Goal: Task Accomplishment & Management: Manage account settings

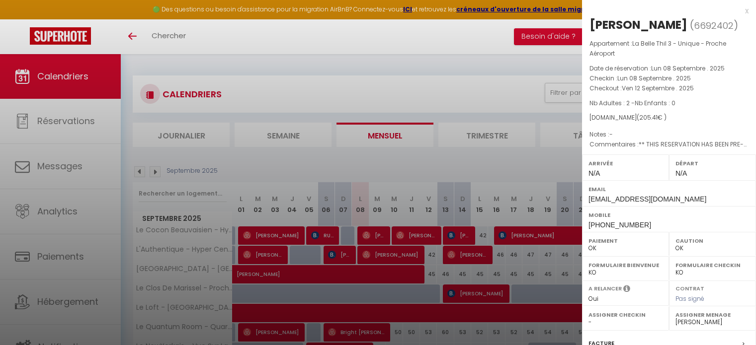
click at [420, 174] on div at bounding box center [378, 172] width 756 height 345
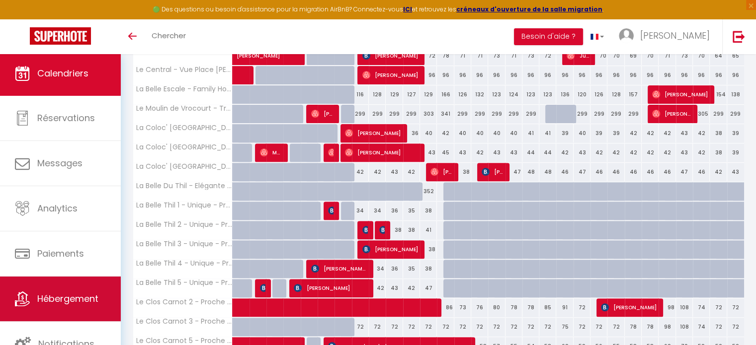
click at [97, 278] on link "Hébergement" at bounding box center [60, 299] width 121 height 45
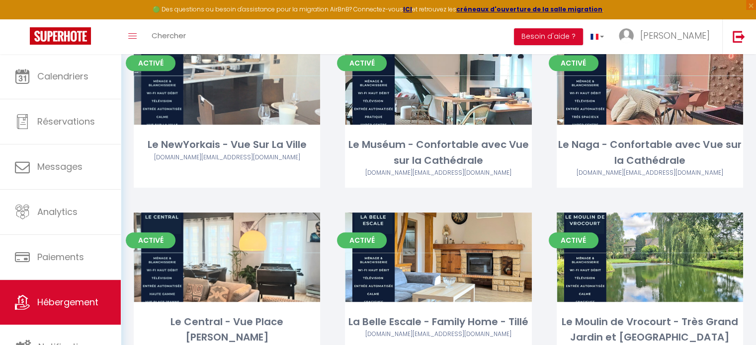
scroll to position [447, 0]
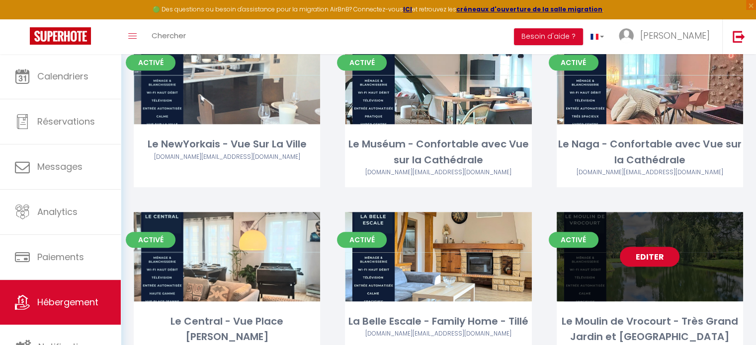
click at [648, 258] on link "Editer" at bounding box center [650, 257] width 60 height 20
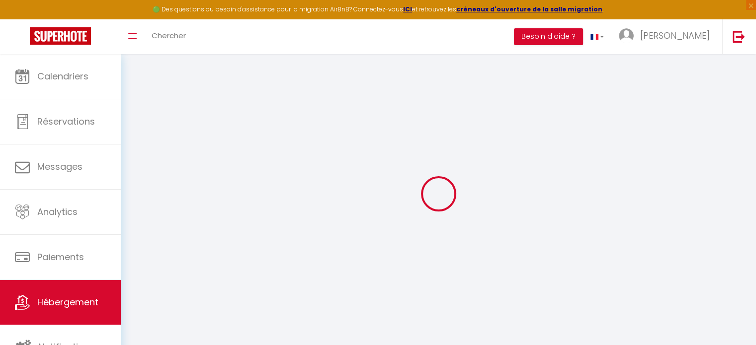
select select
type input "[PERSON_NAME]"
type input "[STREET_ADDRESS][PERSON_NAME]"
type input "60420"
type input "[PERSON_NAME]"
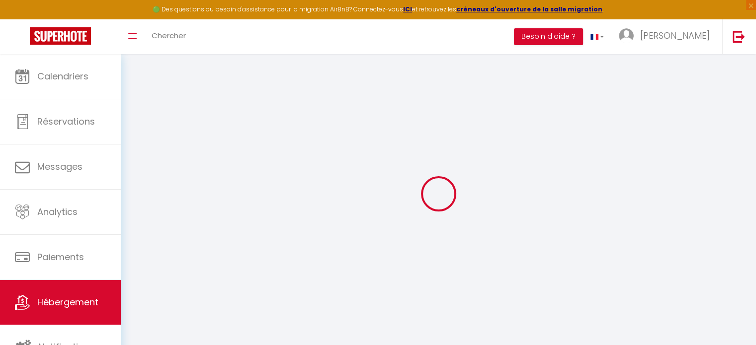
select select "75"
type input "94904990200016"
select select
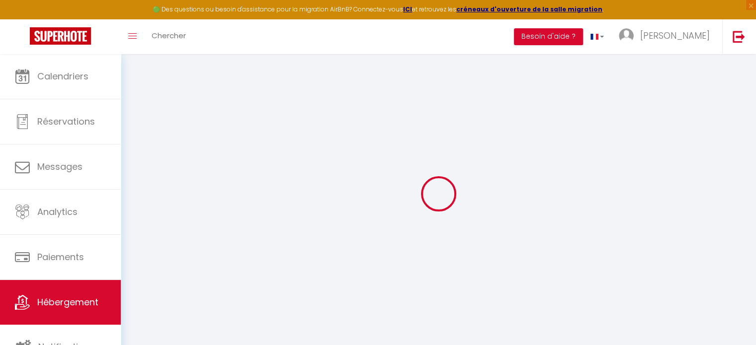
checkbox input "false"
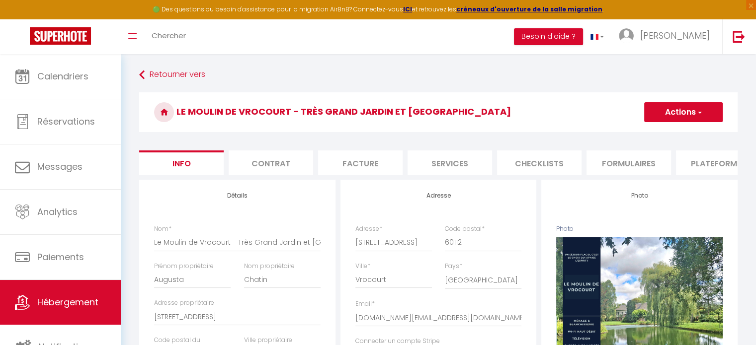
select select
checkbox input "false"
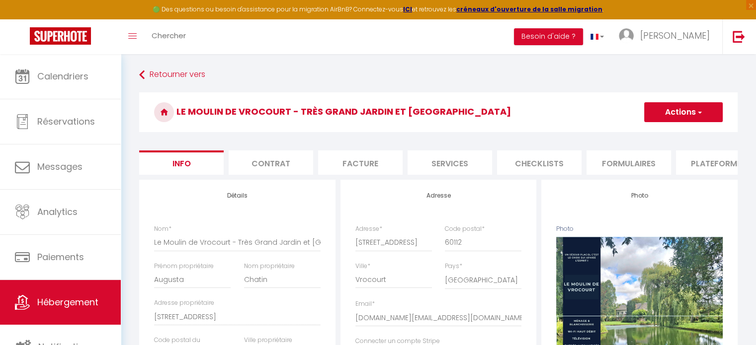
checkbox input "false"
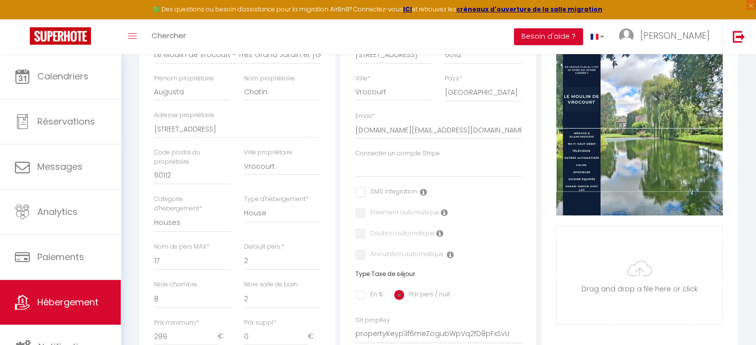
scroll to position [192, 0]
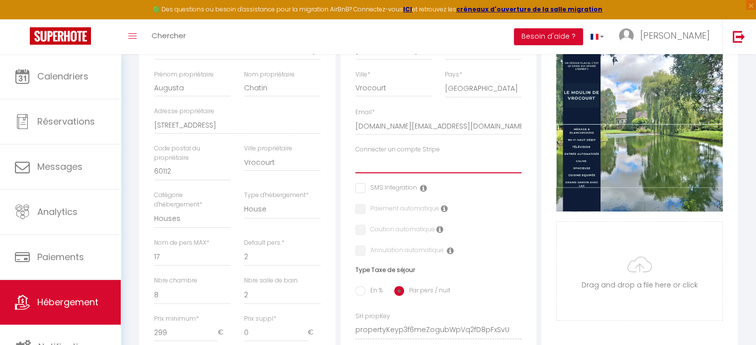
click at [386, 173] on select "[PERSON_NAME] stripe [PERSON_NAME]" at bounding box center [438, 164] width 166 height 19
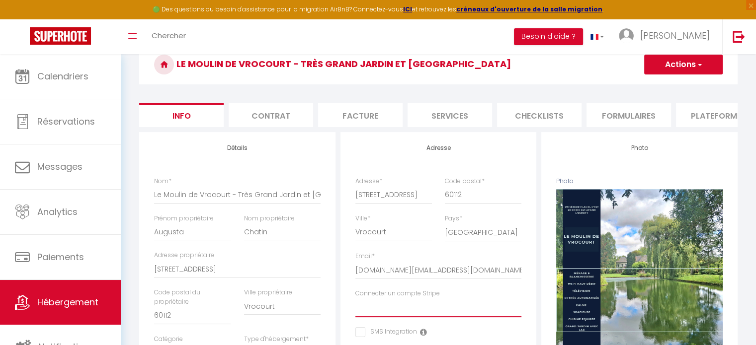
scroll to position [48, 0]
click at [290, 123] on li "Contrat" at bounding box center [271, 115] width 84 height 24
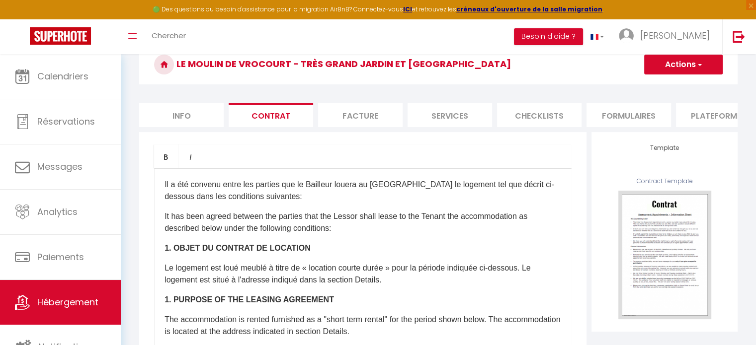
click at [361, 116] on li "Facture" at bounding box center [360, 115] width 84 height 24
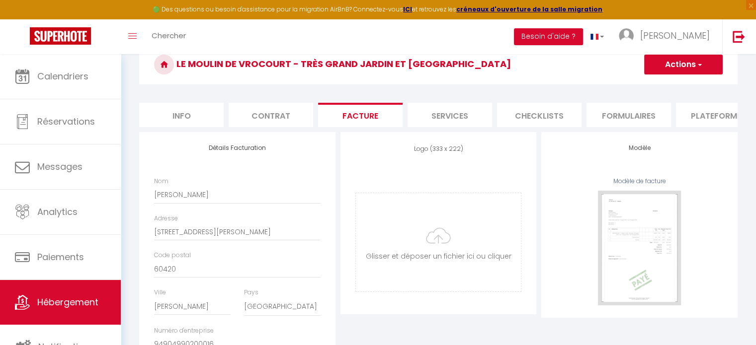
select select "365"
select select "EUR"
select select
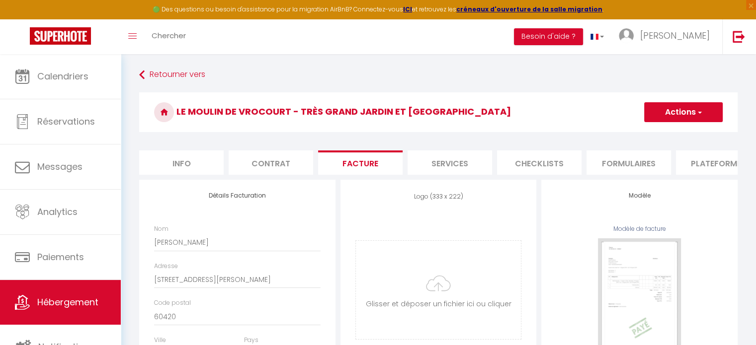
click at [463, 168] on li "Services" at bounding box center [449, 163] width 84 height 24
select select
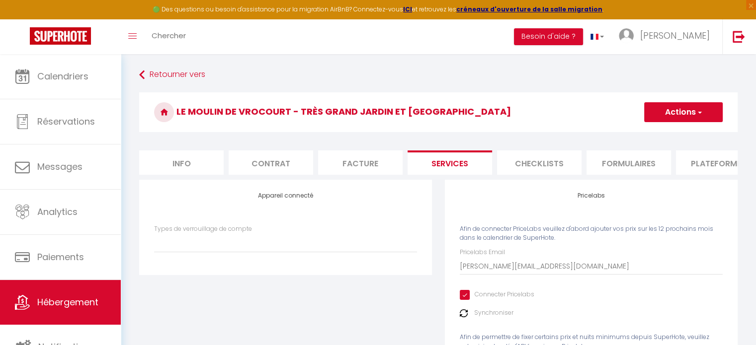
click at [528, 170] on li "Checklists" at bounding box center [539, 163] width 84 height 24
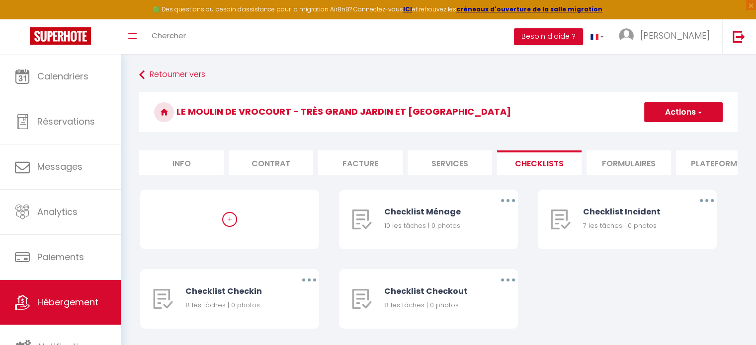
click at [646, 157] on li "Formulaires" at bounding box center [628, 163] width 84 height 24
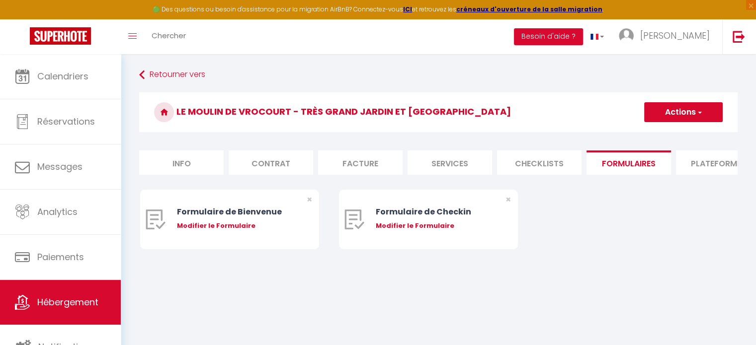
click at [695, 159] on li "Plateformes" at bounding box center [718, 163] width 84 height 24
select select
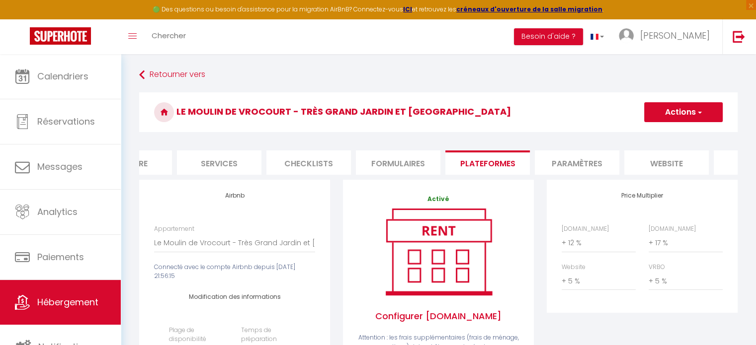
scroll to position [0, 296]
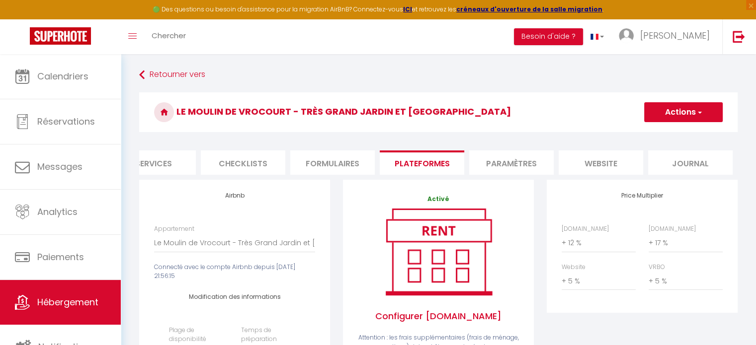
click at [543, 164] on li "Paramètres" at bounding box center [511, 163] width 84 height 24
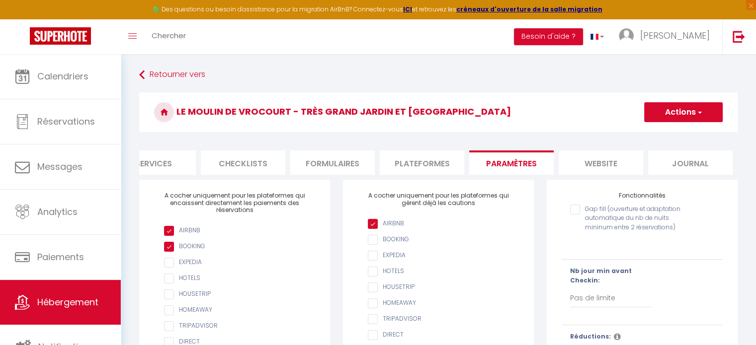
click at [596, 165] on li "website" at bounding box center [601, 163] width 84 height 24
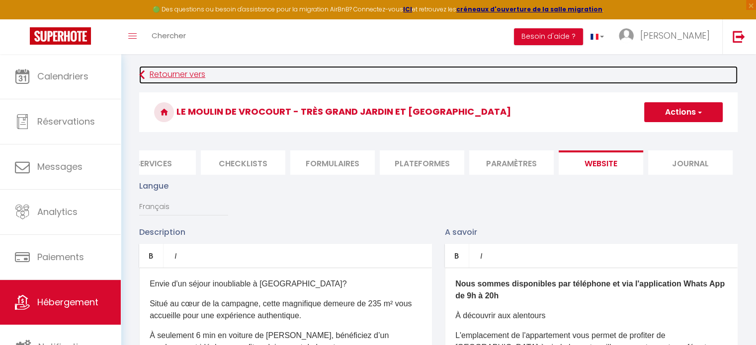
click at [186, 79] on link "Retourner vers" at bounding box center [438, 75] width 598 height 18
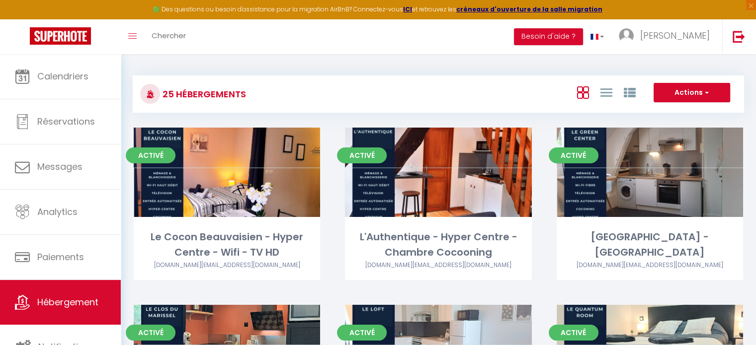
click at [578, 45] on li "Besoin d'aide ?" at bounding box center [548, 36] width 69 height 35
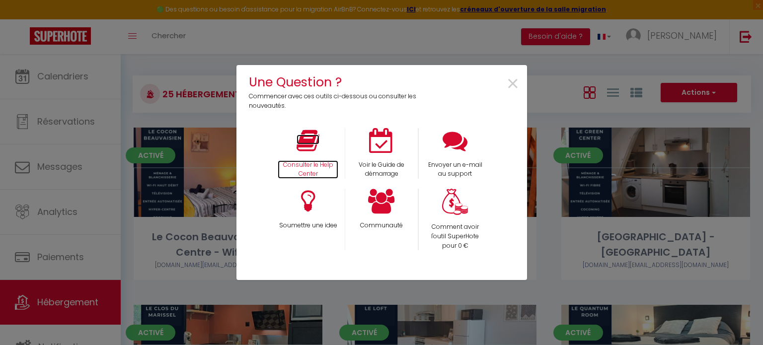
click at [308, 137] on icon at bounding box center [308, 140] width 23 height 25
click at [664, 43] on div "Une Question ? Commencer avec ces outils ci-dessous ou consulter les nouveautés…" at bounding box center [381, 172] width 763 height 345
drag, startPoint x: 523, startPoint y: 84, endPoint x: 513, endPoint y: 84, distance: 9.9
click at [513, 84] on div "×" at bounding box center [478, 92] width 96 height 38
click at [513, 84] on span "×" at bounding box center [512, 84] width 13 height 31
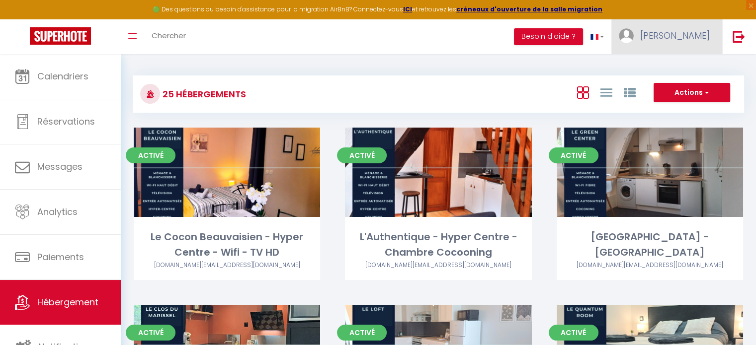
click at [685, 41] on span "[PERSON_NAME]" at bounding box center [675, 35] width 70 height 12
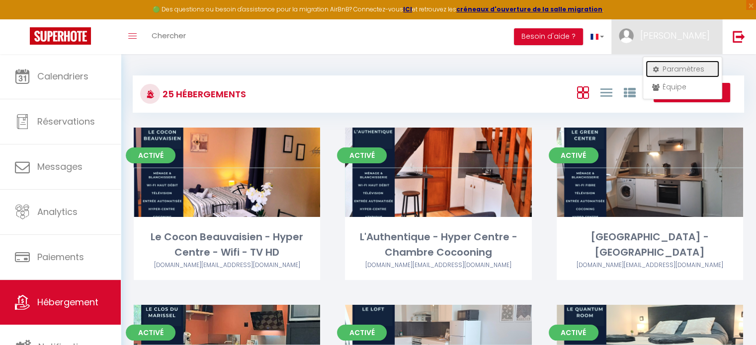
click at [677, 69] on link "Paramètres" at bounding box center [682, 69] width 74 height 17
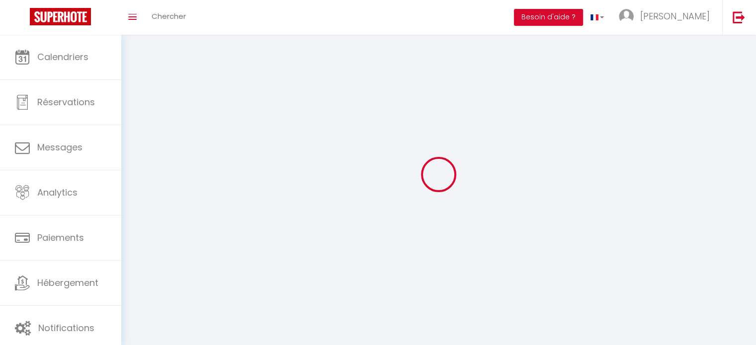
type input "[PERSON_NAME]"
type input "Deroy"
type input "0669442238"
type input "[STREET_ADDRESS][PERSON_NAME]"
type input "60420"
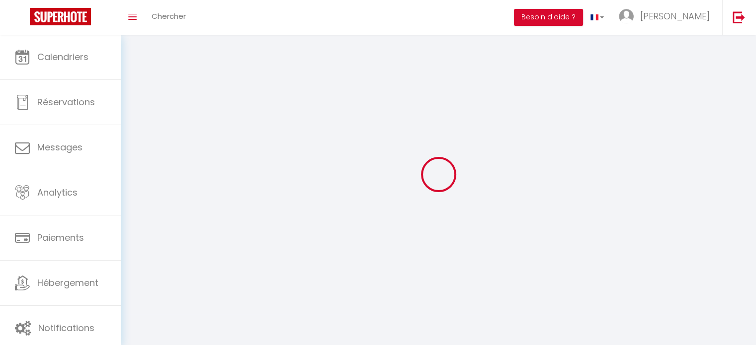
type input "[PERSON_NAME]"
type input "vYzc3FvkWjGvrS6MCiMt0opUt"
type input "mNRQyieXPQ7FAD6ijBC6iGFrC"
type input "[URL][DOMAIN_NAME]"
select select "28"
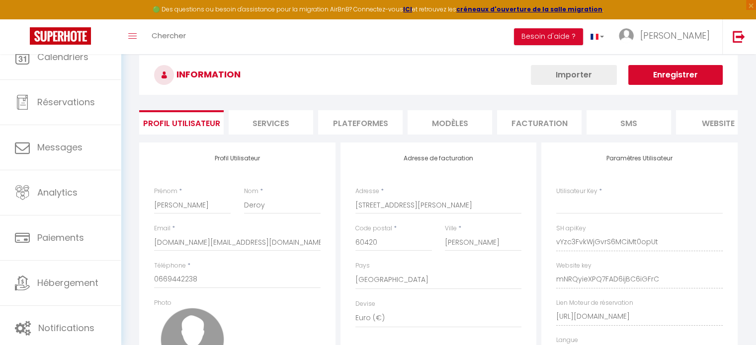
type input "vYzc3FvkWjGvrS6MCiMt0opUt"
type input "mNRQyieXPQ7FAD6ijBC6iGFrC"
type input "[URL][DOMAIN_NAME]"
select select "fr"
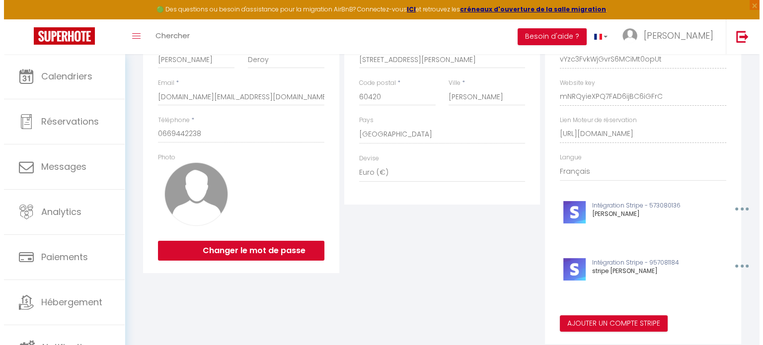
scroll to position [199, 0]
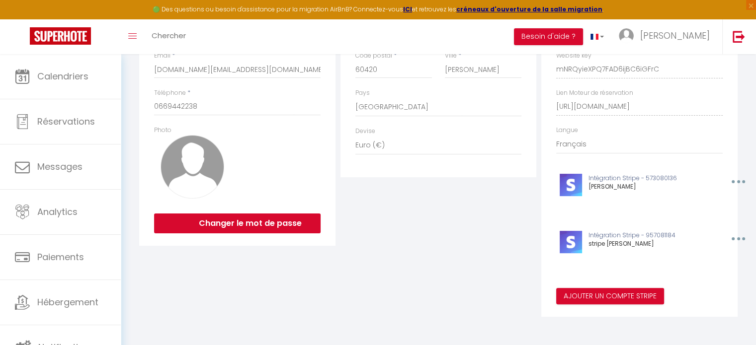
click at [731, 233] on button "button" at bounding box center [737, 239] width 31 height 16
click at [710, 258] on button "Supprimer" at bounding box center [713, 261] width 74 height 17
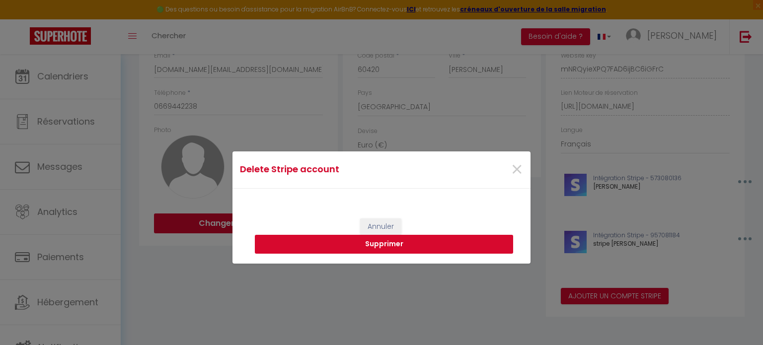
click at [437, 241] on button "Supprimer" at bounding box center [384, 244] width 258 height 19
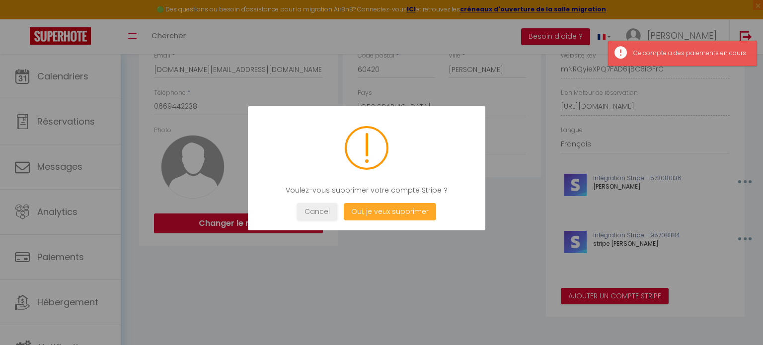
click at [406, 218] on button "Oui, je veux supprimer" at bounding box center [390, 211] width 92 height 17
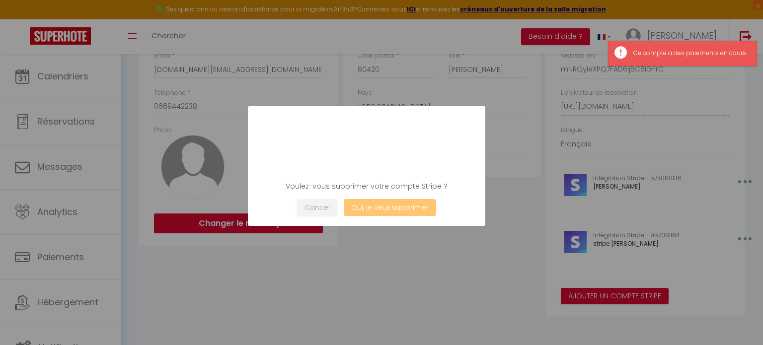
scroll to position [142, 0]
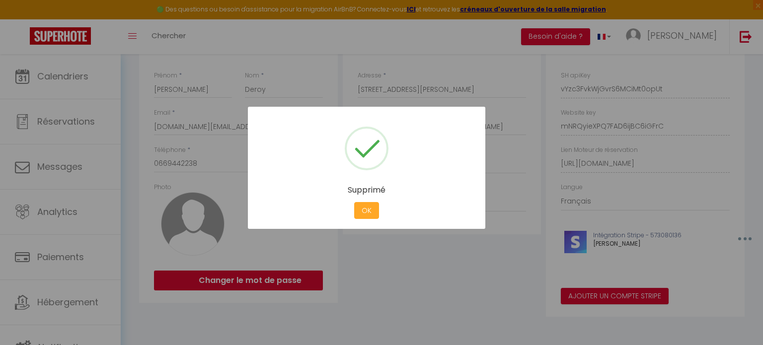
click at [368, 208] on button "OK" at bounding box center [366, 210] width 25 height 17
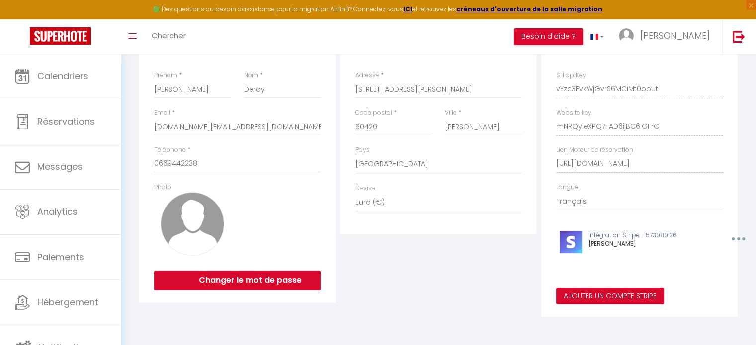
click at [644, 295] on button "Ajouter un compte Stripe" at bounding box center [610, 296] width 108 height 17
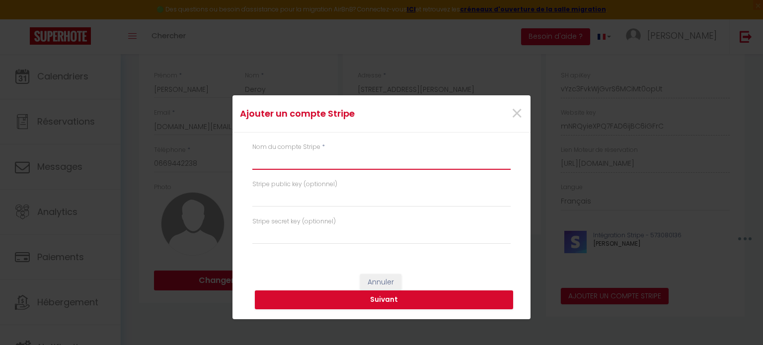
click at [328, 164] on input "text" at bounding box center [381, 161] width 258 height 18
type input "Chatin Augusta"
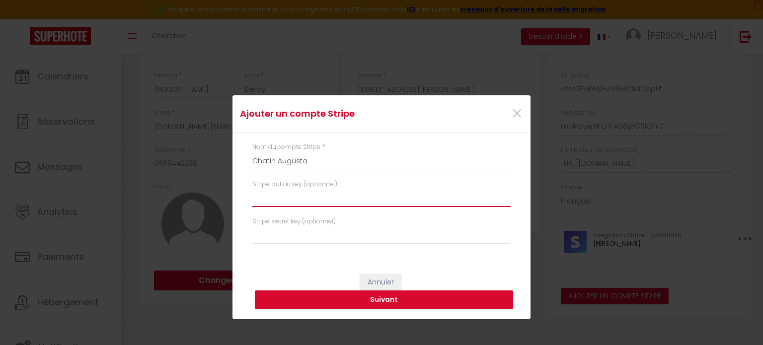
click at [341, 204] on input "text" at bounding box center [381, 198] width 258 height 18
paste input "pk_live_51S5A0YCvCvPQHNV4GWEqXWQtQxX4Pd8nijq52mEkMaGN23cHAkqKJ1YsK5uc7Px8DbwDfK…"
type input "pk_live_51S5A0YCvCvPQHNV4GWEqXWQtQxX4Pd8nijq52mEkMaGN23cHAkqKJ1YsK5uc7Px8DbwDfK…"
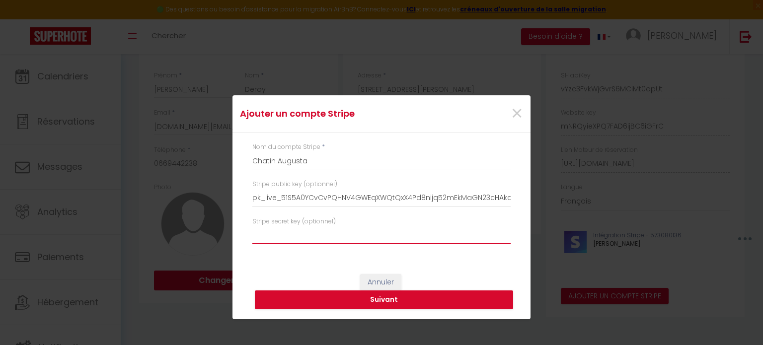
click at [279, 238] on input "text" at bounding box center [381, 236] width 258 height 18
paste input "sk_live_51S5A0YCvCvPQHNV4IpiOGKzp3hnaTTZ8XSznDFA9Isqymv81dUO1YwGObNh7X6qSH8KkGI…"
type input "sk_live_51S5A0YCvCvPQHNV4IpiOGKzp3hnaTTZ8XSznDFA9Isqymv81dUO1YwGObNh7X6qSH8KkGI…"
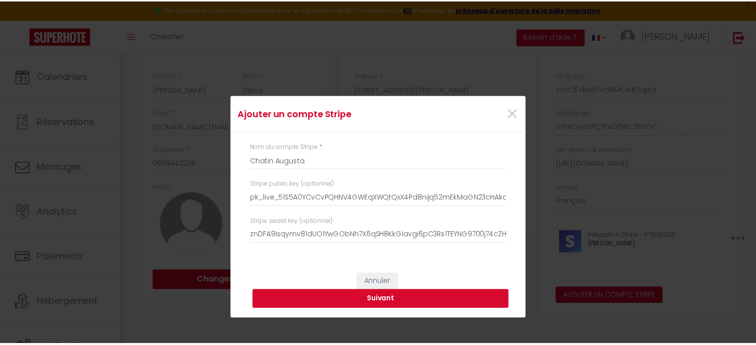
scroll to position [0, 0]
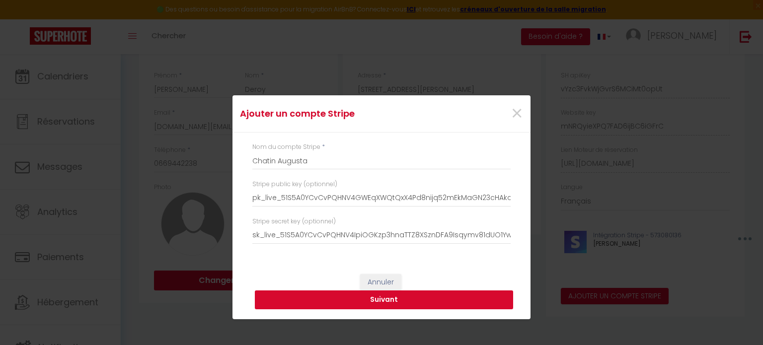
click at [386, 299] on button "Suivant" at bounding box center [384, 300] width 258 height 19
type input "Chatin Augusta"
type input "pk_live_51S5A0YCvCvPQHNV4GWEqXWQtQxX4Pd8nijq52mEkMaGN23cHAkqKJ1YsK5uc7Px8DbwDfK…"
type input "sk_live_51S5A0YCvCvPQHNV4IpiOGKzp3hnaTTZ8XSznDFA9Isqymv81dUO1YwGObNh7X6qSH8KkGI…"
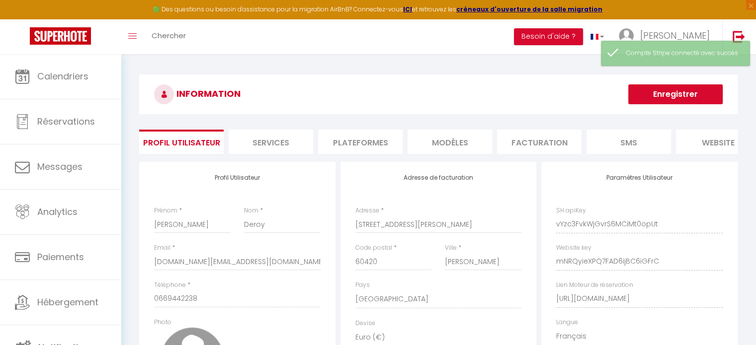
click at [73, 68] on div "Ajouter un compte Stripe × Nom du compte Stripe * Chatin Augusta Stripe public …" at bounding box center [378, 172] width 756 height 345
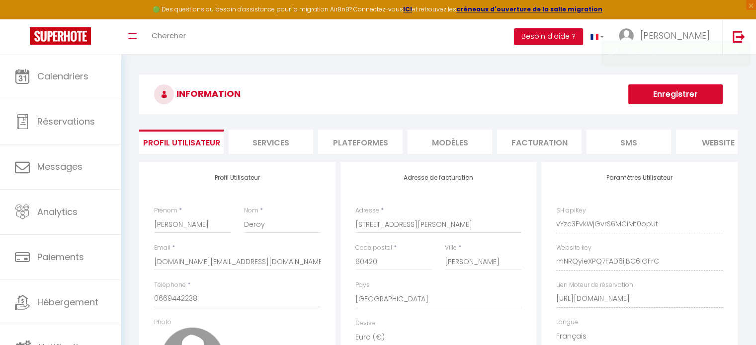
scroll to position [199, 0]
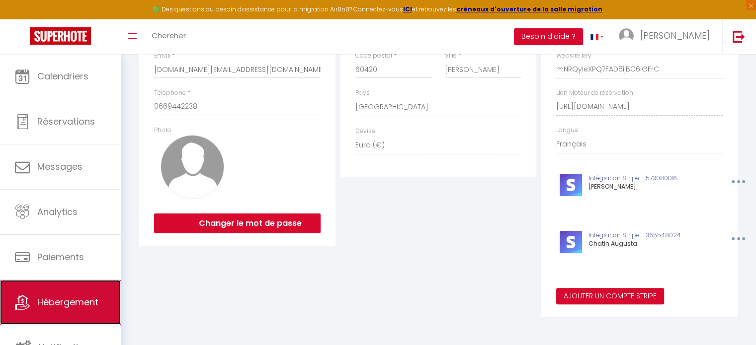
click at [62, 300] on span "Hébergement" at bounding box center [67, 302] width 61 height 12
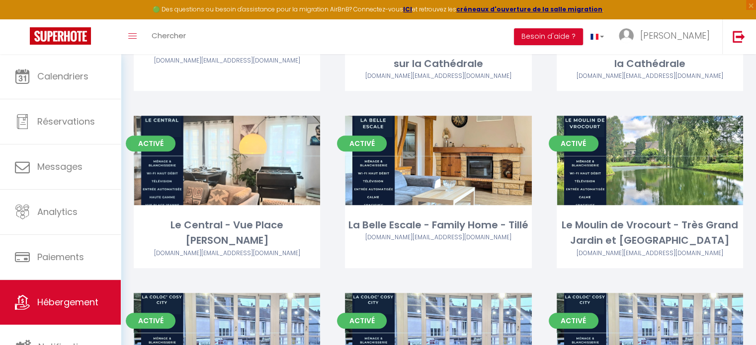
scroll to position [551, 0]
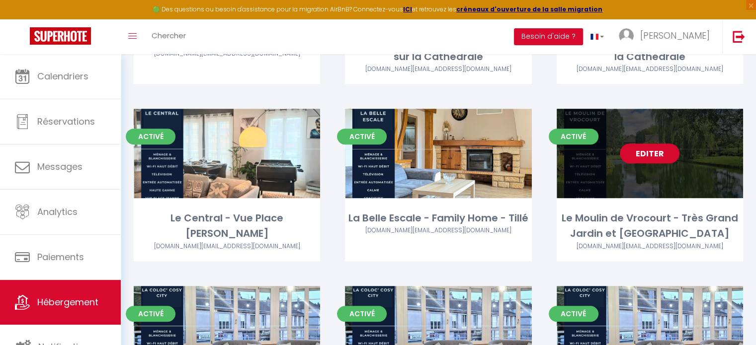
click at [655, 156] on link "Editer" at bounding box center [650, 154] width 60 height 20
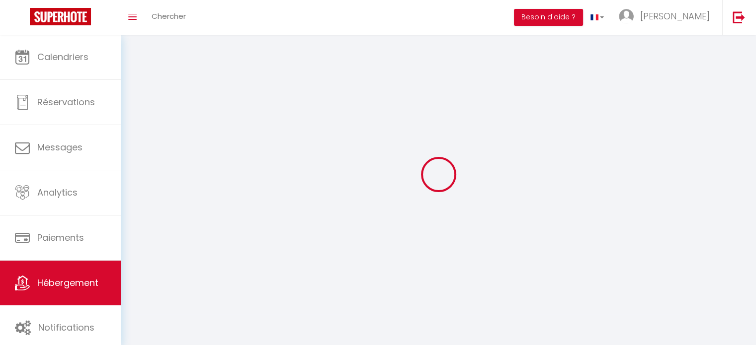
select select "1"
select select
select select "28"
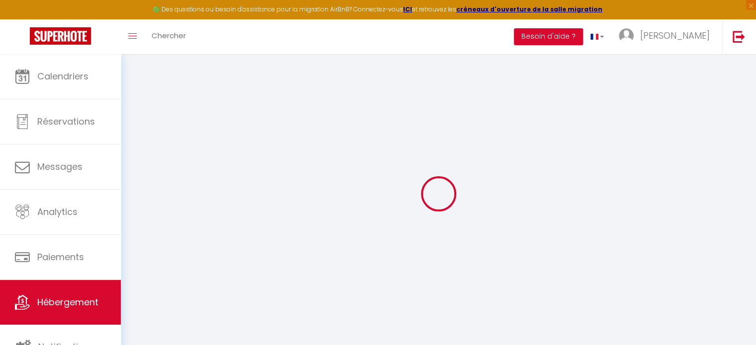
select select
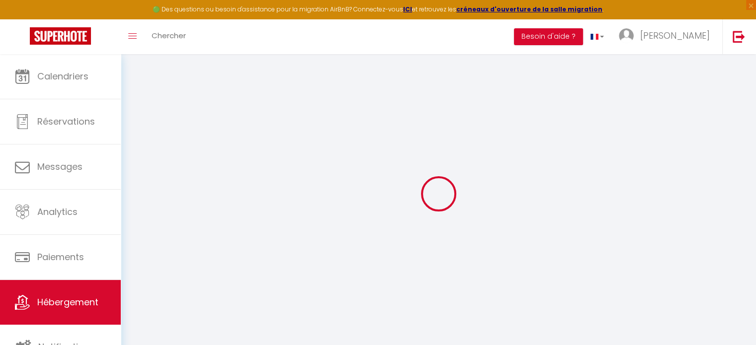
select select
checkbox input "false"
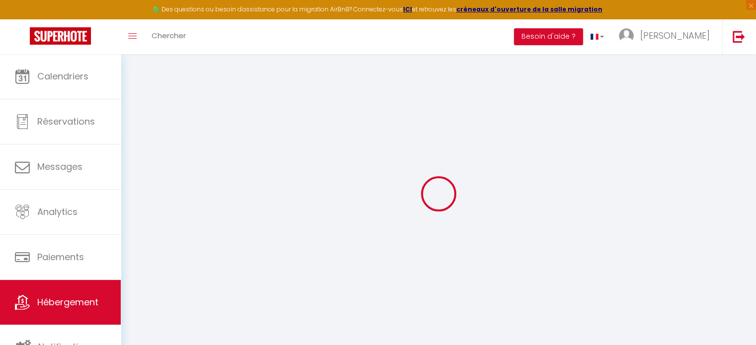
select select
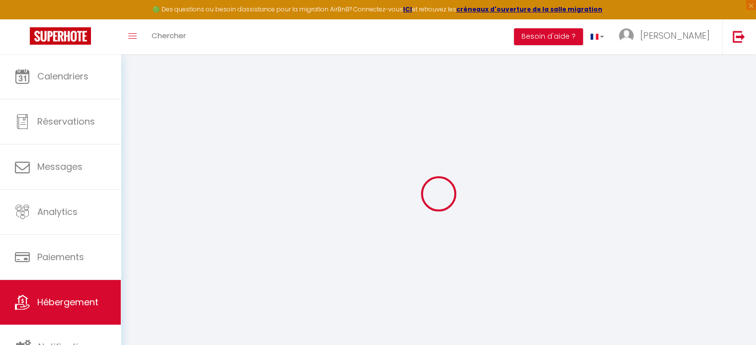
select select
checkbox input "false"
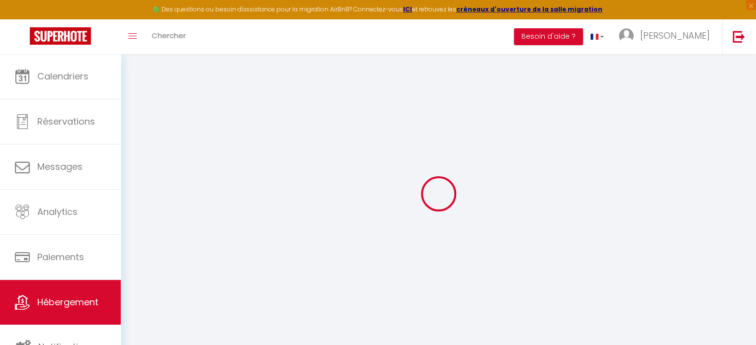
checkbox input "false"
select select
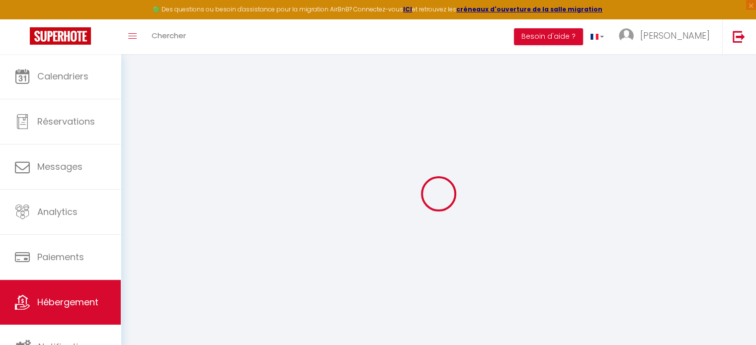
select select
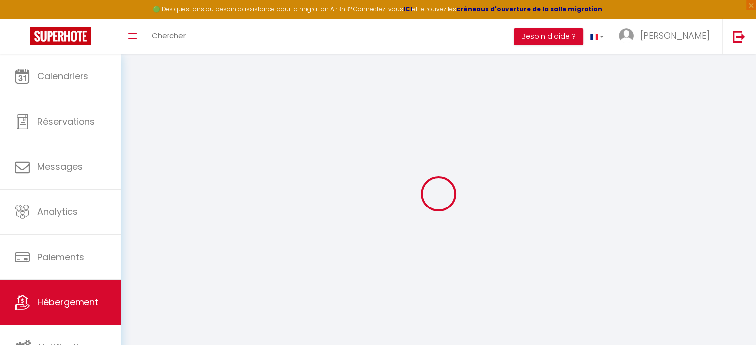
checkbox input "false"
select select
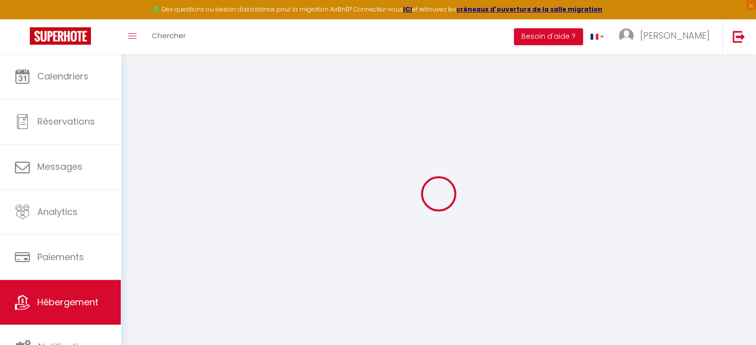
select select
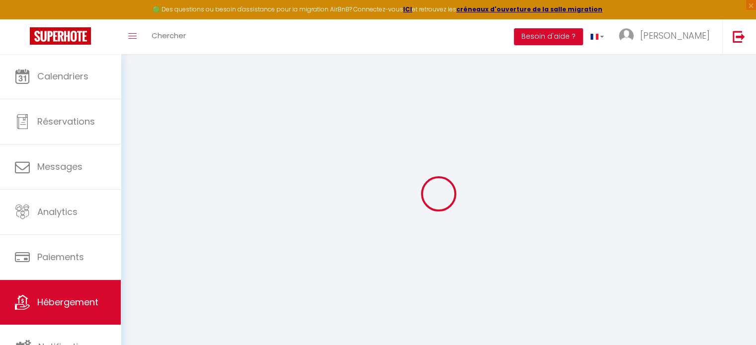
select select
checkbox input "false"
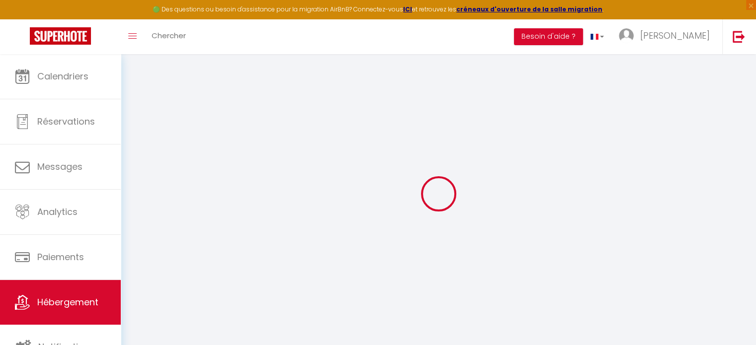
checkbox input "false"
select select
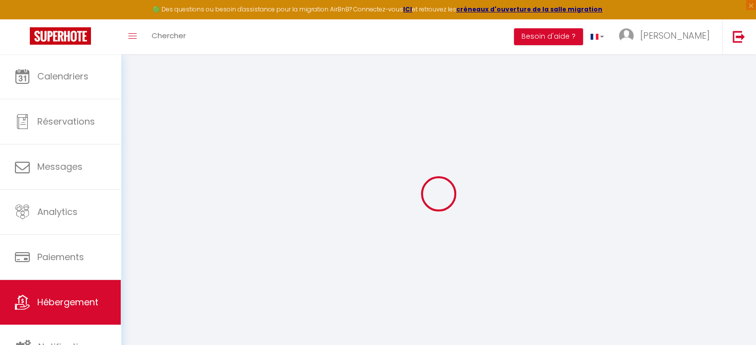
select select
checkbox input "false"
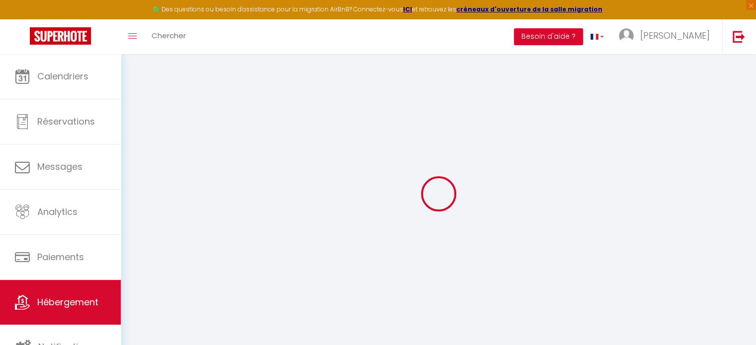
checkbox input "false"
select select
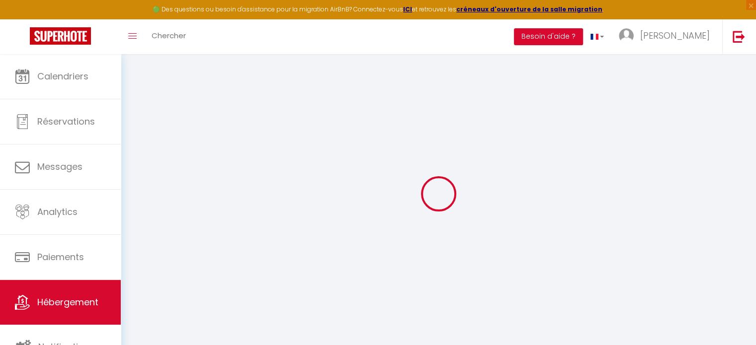
select select
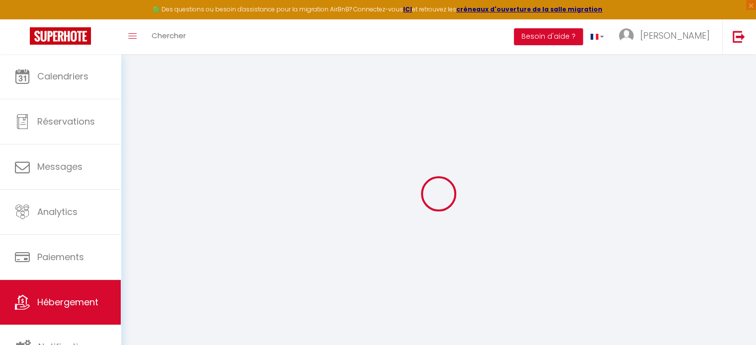
select select
checkbox input "false"
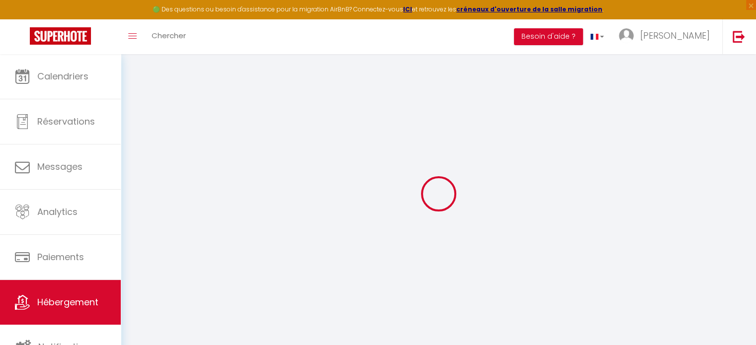
select select
type input "Le Moulin de Vrocourt - Très Grand Jardin et [GEOGRAPHIC_DATA]"
type input "Augusta"
type input "Chatin"
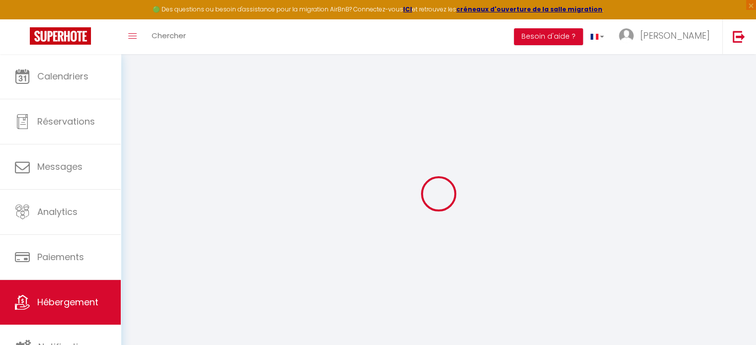
type input "[STREET_ADDRESS]"
type input "60112"
type input "Vrocourt"
select select "houses"
select select "17"
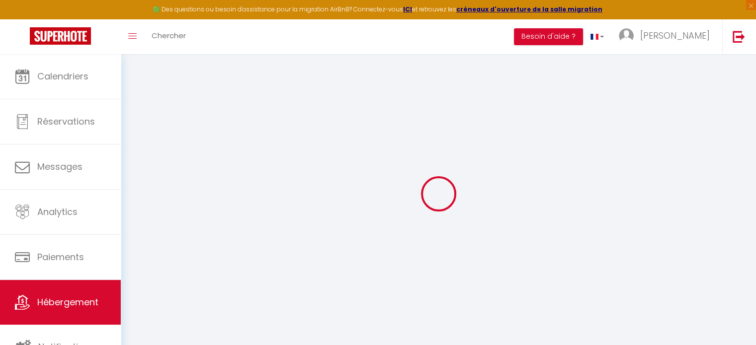
select select "8"
select select "2"
type input "299"
type input "180"
type input "500"
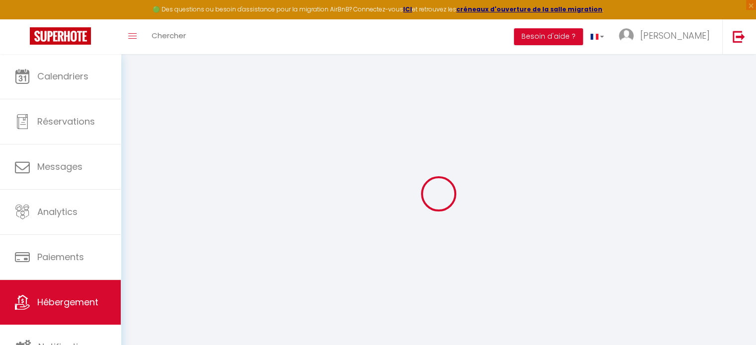
select select
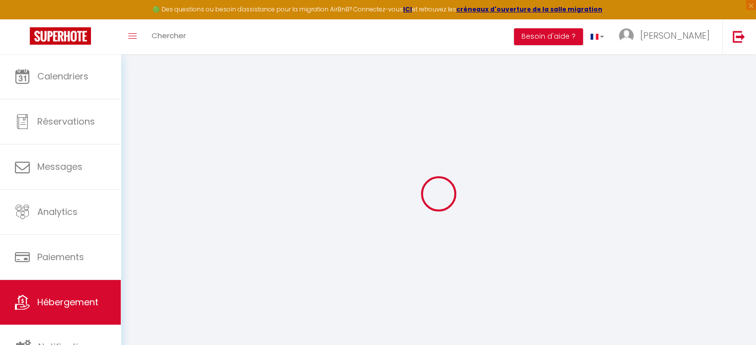
select select
type input "[STREET_ADDRESS]"
type input "60112"
type input "Vrocourt"
type input "[DOMAIN_NAME][EMAIL_ADDRESS][DOMAIN_NAME]"
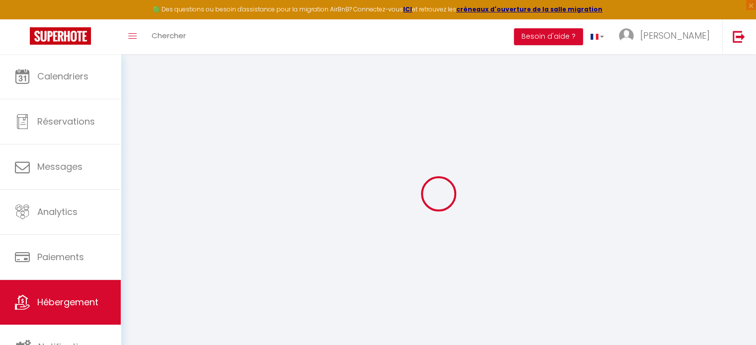
select select
checkbox input "false"
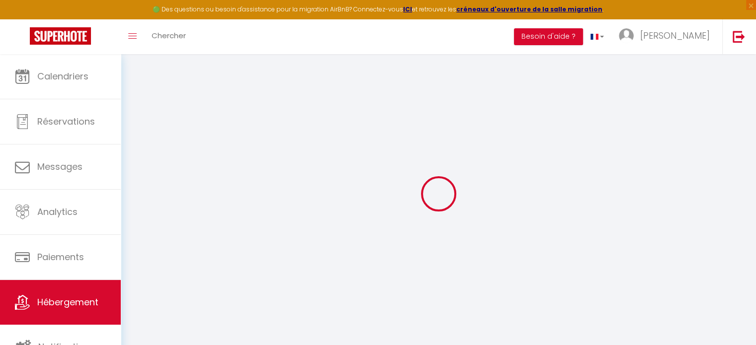
type input "0"
select select "51176"
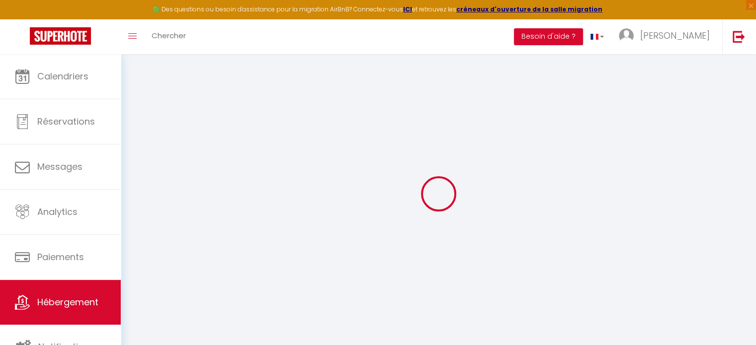
select select "51176"
select select
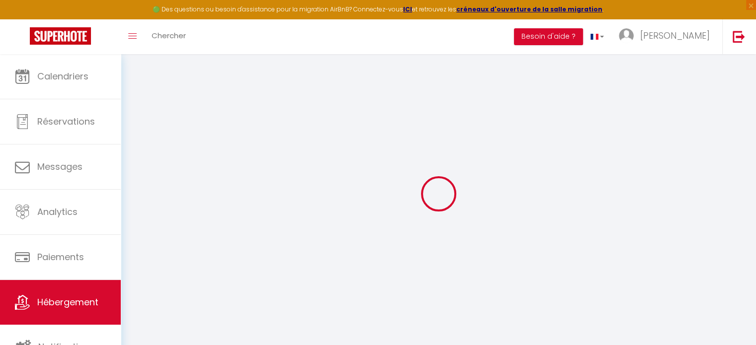
select select
checkbox input "false"
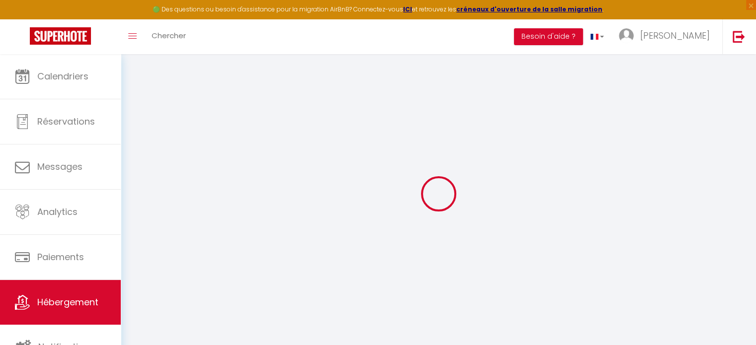
checkbox input "false"
select select
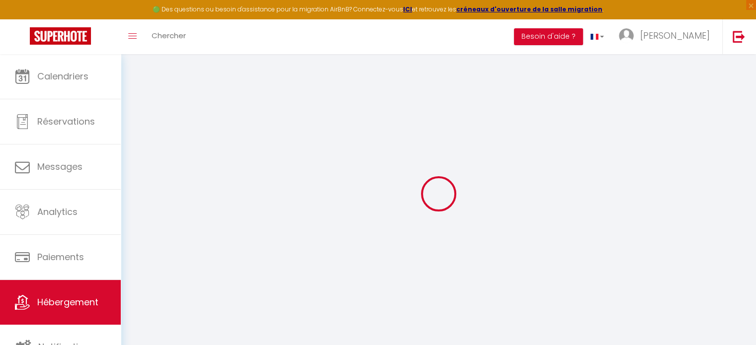
select select
checkbox input "false"
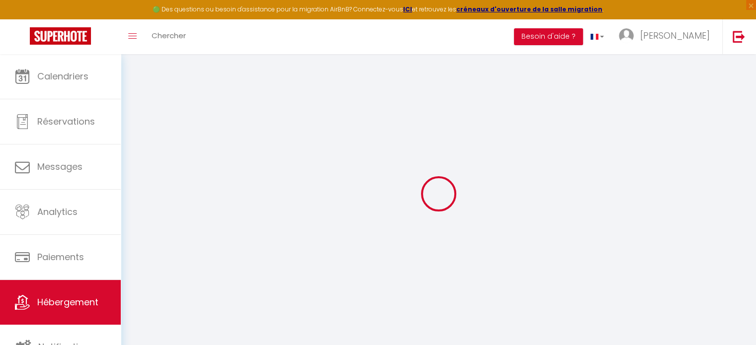
checkbox input "false"
select select
checkbox input "false"
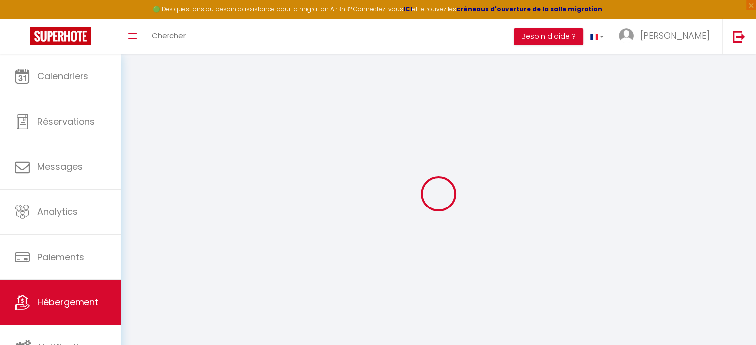
checkbox input "false"
select select "17:00"
select select
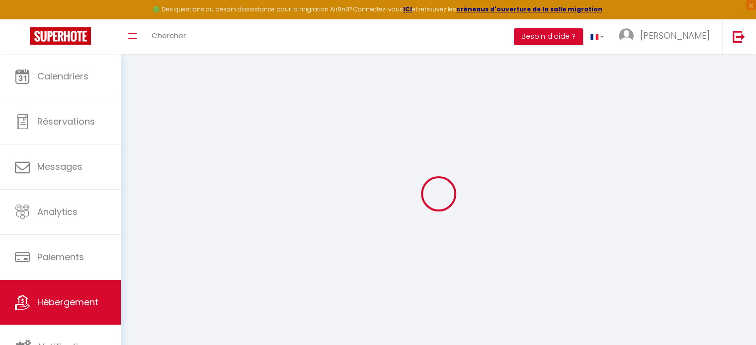
select select "10:00"
select select "30"
select select "120"
select select "21:00"
select select
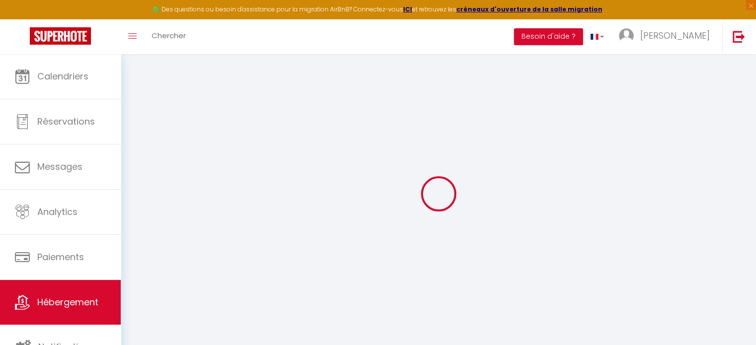
select select
checkbox input "false"
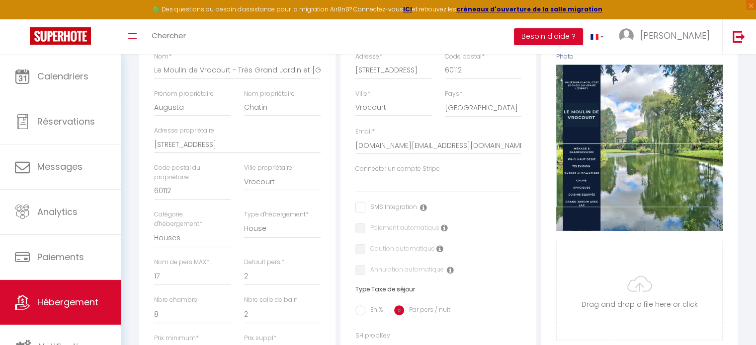
scroll to position [176, 0]
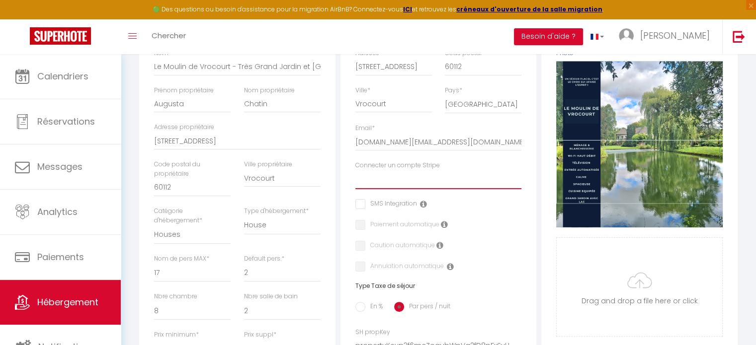
click at [429, 188] on select "[PERSON_NAME] [GEOGRAPHIC_DATA]" at bounding box center [438, 179] width 166 height 19
select select "15950"
click at [355, 177] on select "[PERSON_NAME] [GEOGRAPHIC_DATA]" at bounding box center [438, 179] width 166 height 19
select select
checkbox input "false"
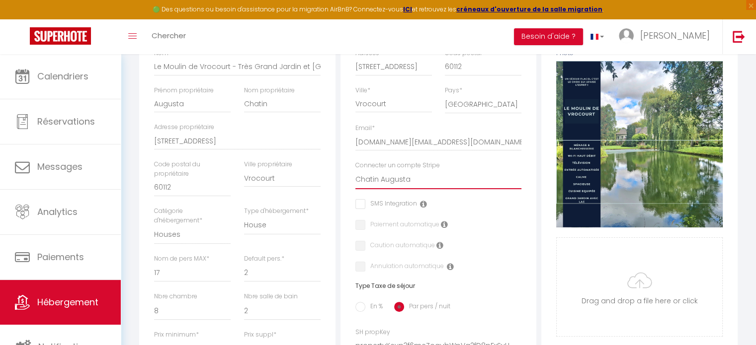
checkbox input "false"
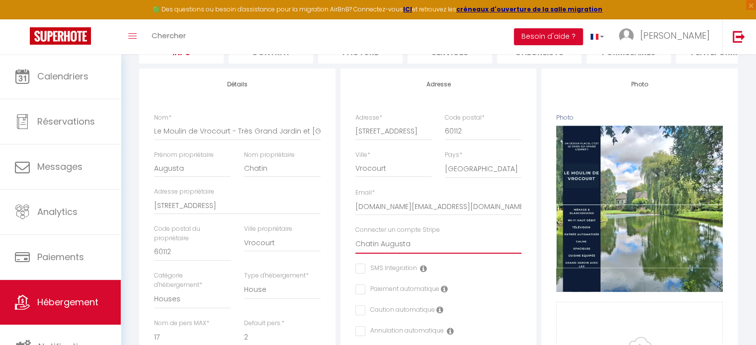
scroll to position [0, 0]
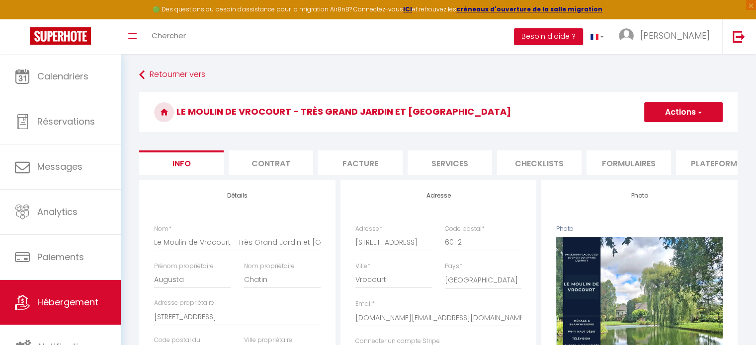
click at [684, 112] on button "Actions" at bounding box center [683, 112] width 79 height 20
click at [649, 135] on input "Enregistrer" at bounding box center [644, 134] width 37 height 10
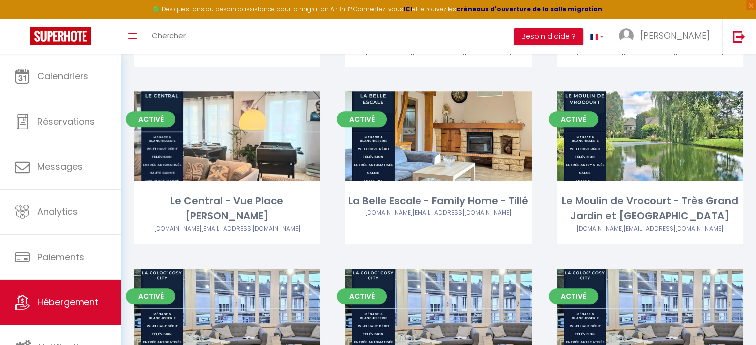
scroll to position [570, 0]
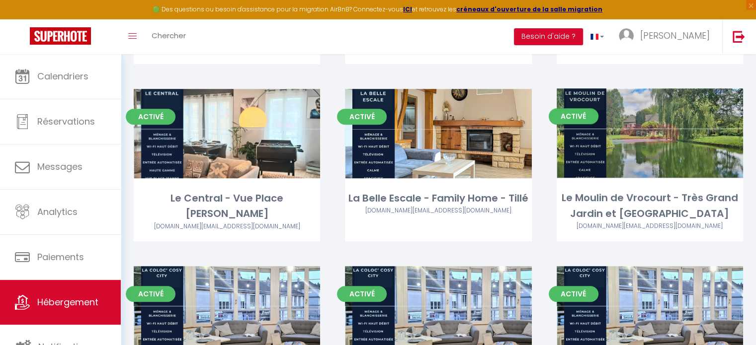
click at [653, 139] on link "Editer" at bounding box center [650, 134] width 60 height 20
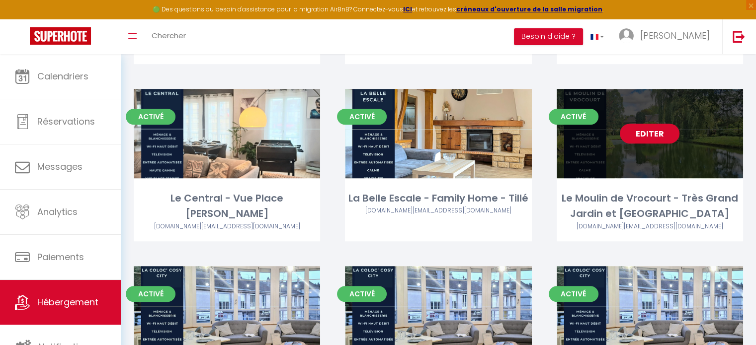
click at [653, 139] on link "Editer" at bounding box center [650, 134] width 60 height 20
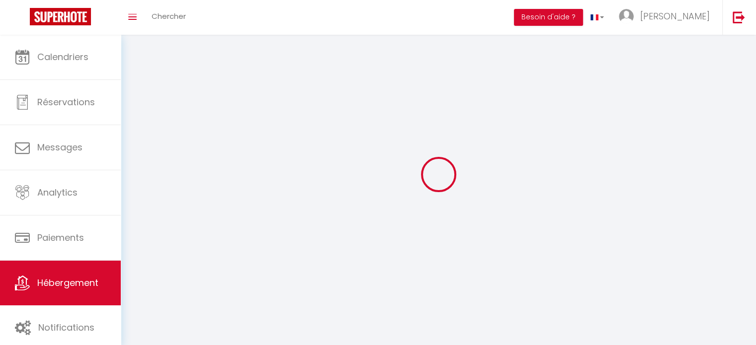
select select "1"
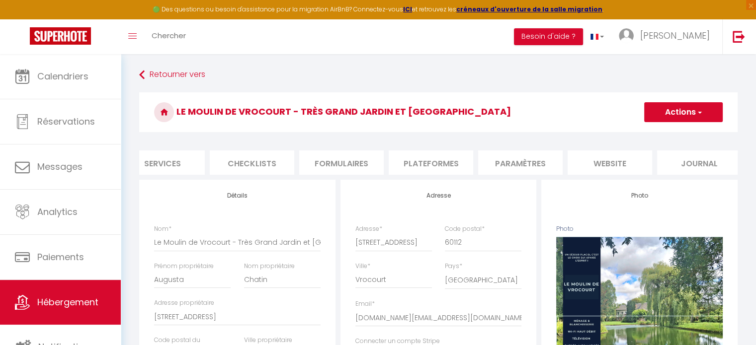
scroll to position [0, 296]
click at [603, 162] on li "website" at bounding box center [601, 163] width 84 height 24
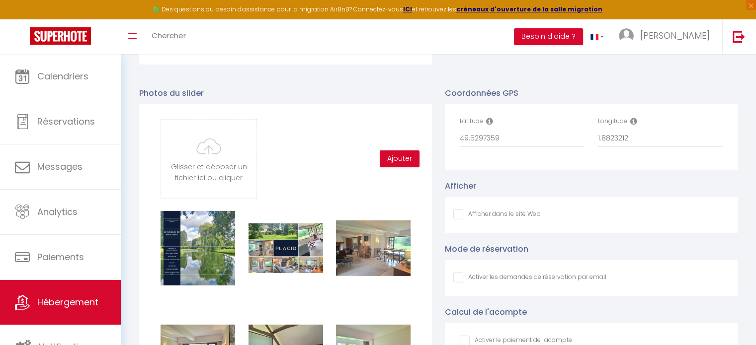
scroll to position [3006, 0]
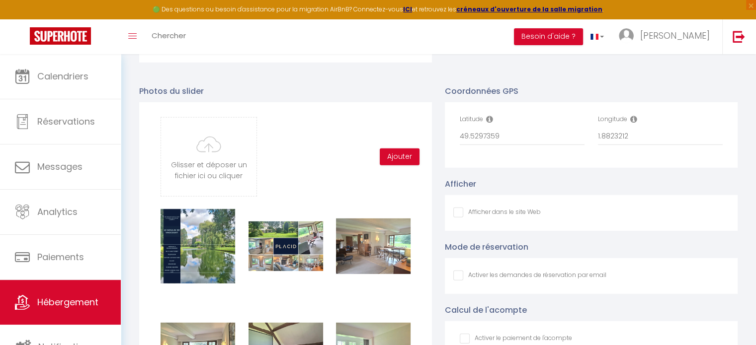
click at [454, 218] on input "Afficher dans le site Web" at bounding box center [496, 213] width 87 height 10
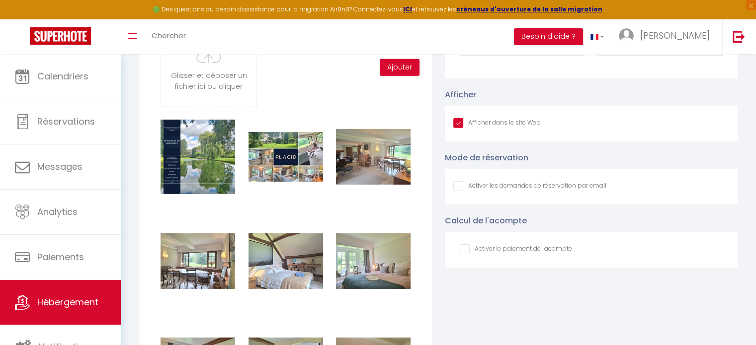
scroll to position [3099, 0]
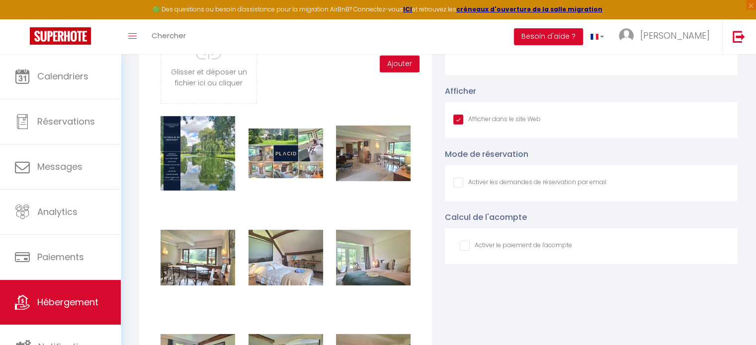
click at [459, 188] on input "Afficher dans le site Web" at bounding box center [529, 183] width 153 height 10
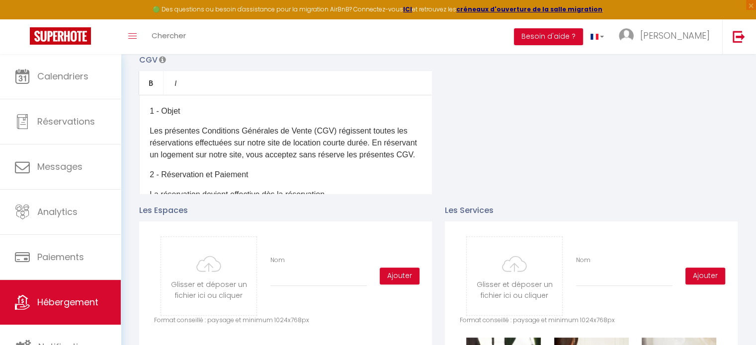
scroll to position [0, 0]
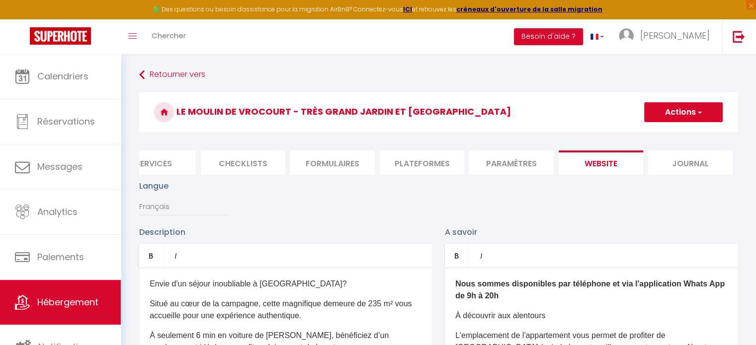
click at [685, 113] on button "Actions" at bounding box center [683, 112] width 79 height 20
click at [668, 133] on input "Enregistrer" at bounding box center [671, 134] width 37 height 10
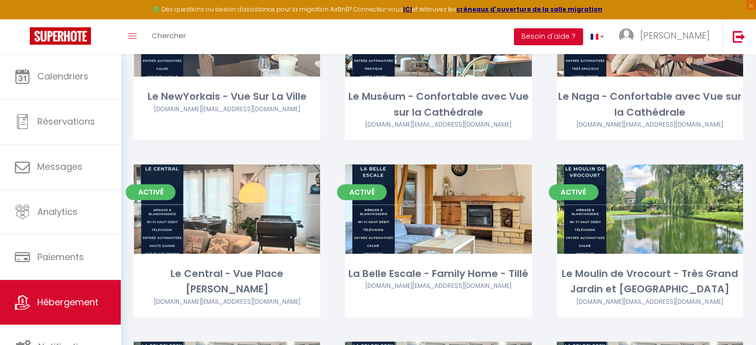
scroll to position [498, 0]
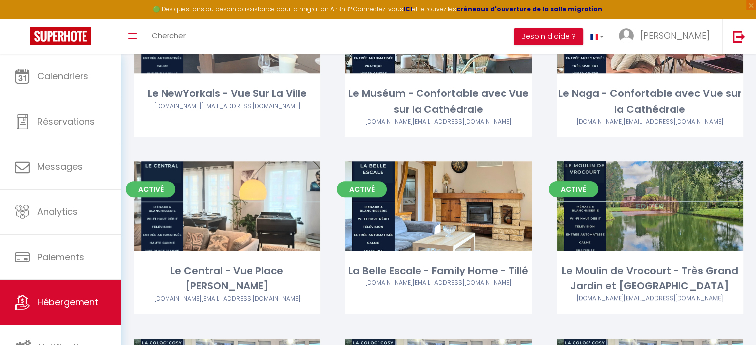
click at [652, 212] on link "Editer" at bounding box center [650, 206] width 60 height 20
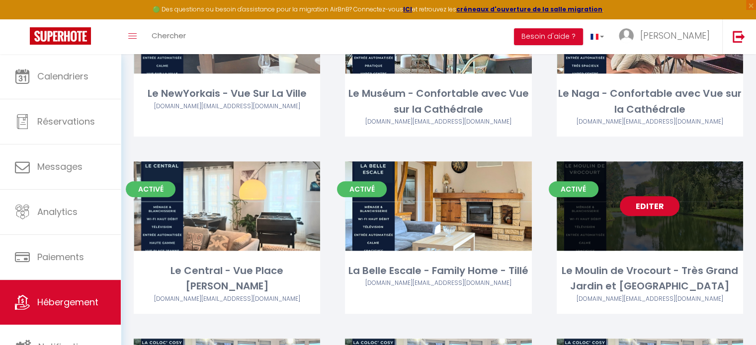
click at [652, 212] on link "Editer" at bounding box center [650, 206] width 60 height 20
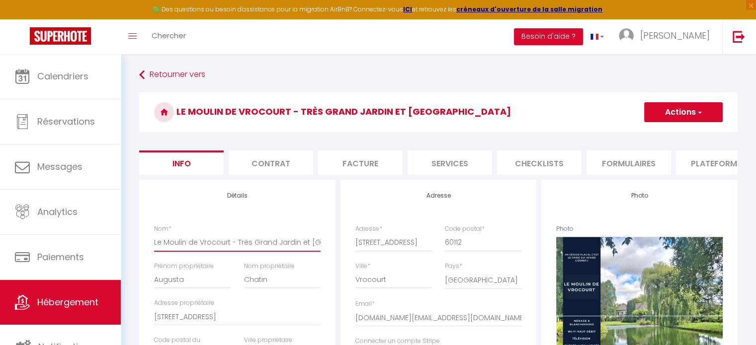
click at [267, 247] on input "Le Moulin de Vrocourt - Très Grand Jardin et [GEOGRAPHIC_DATA]" at bounding box center [237, 243] width 166 height 18
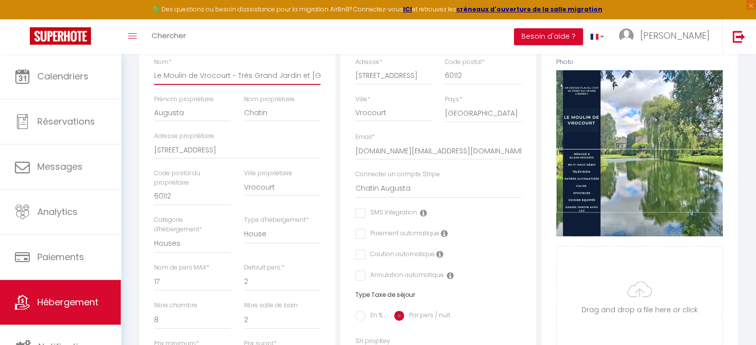
scroll to position [165, 0]
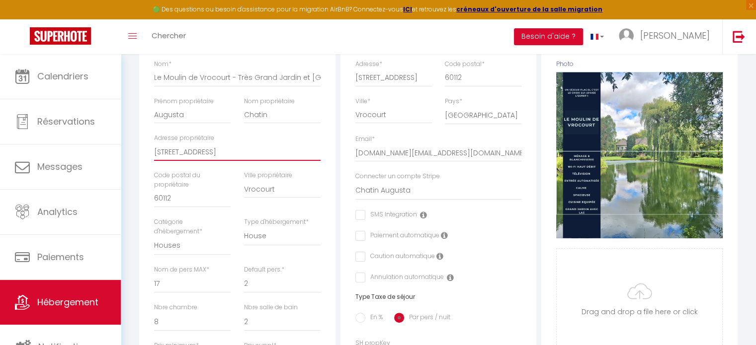
click at [189, 156] on input "[STREET_ADDRESS]" at bounding box center [237, 152] width 166 height 18
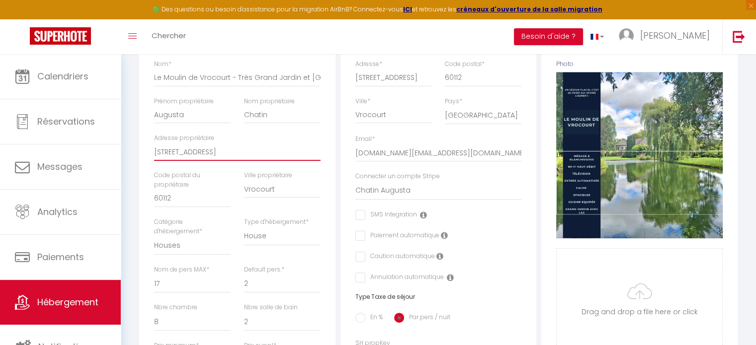
click at [189, 156] on input "[STREET_ADDRESS]" at bounding box center [237, 152] width 166 height 18
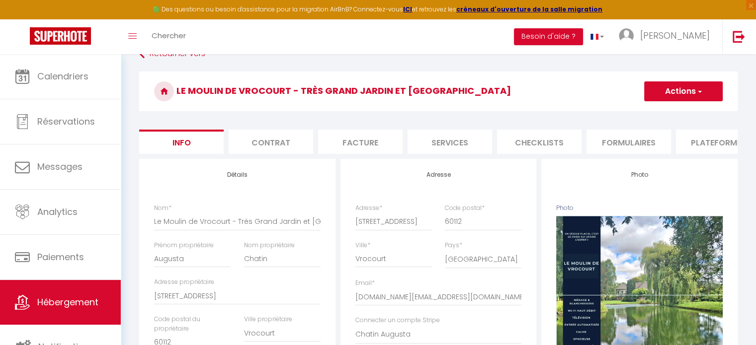
scroll to position [0, 0]
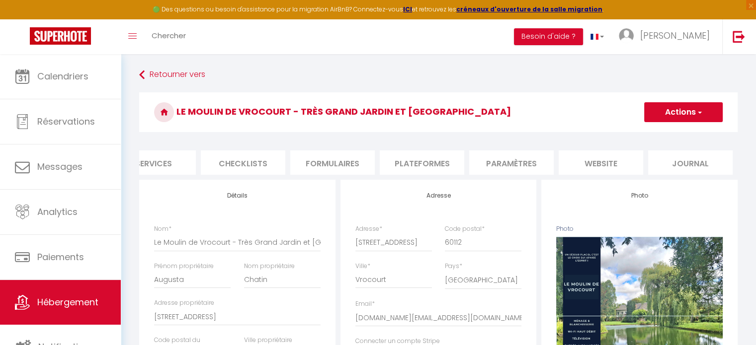
click at [581, 162] on li "website" at bounding box center [601, 163] width 84 height 24
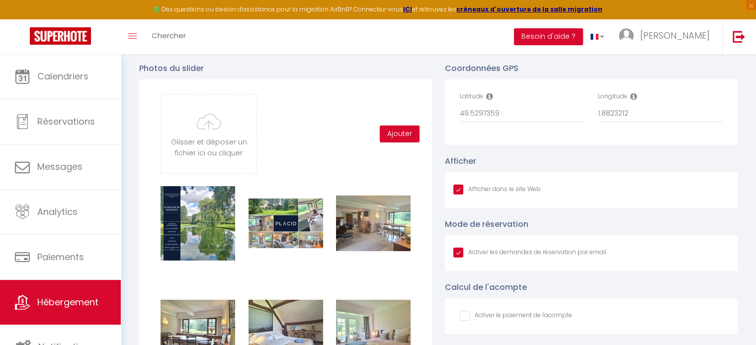
scroll to position [3029, 0]
click at [491, 120] on input "49.5297359" at bounding box center [522, 114] width 125 height 18
click at [603, 115] on input "1.8823212" at bounding box center [660, 114] width 125 height 18
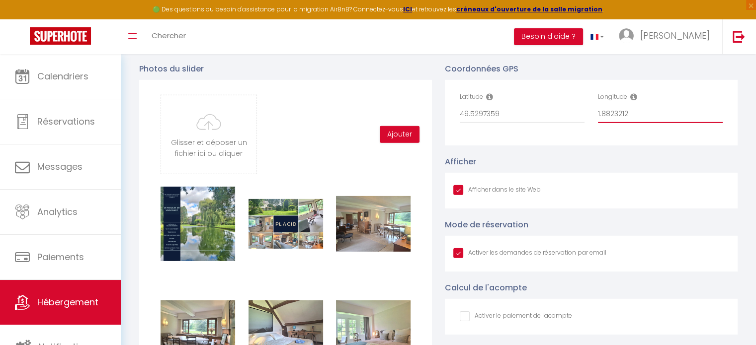
click at [603, 115] on input "1.8823212" at bounding box center [660, 114] width 125 height 18
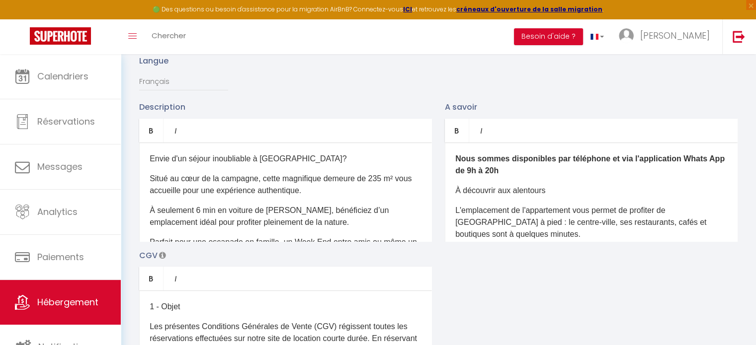
scroll to position [0, 0]
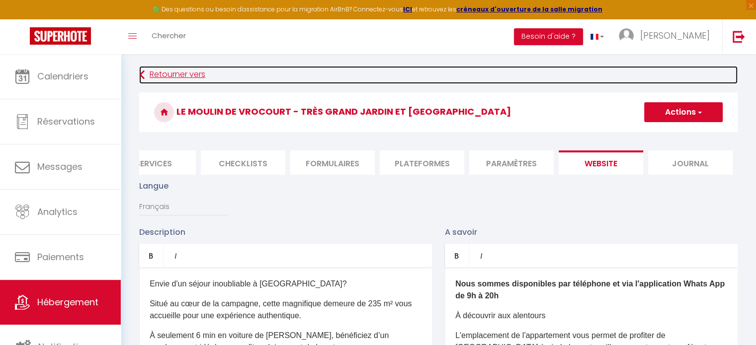
click at [173, 74] on link "Retourner vers" at bounding box center [438, 75] width 598 height 18
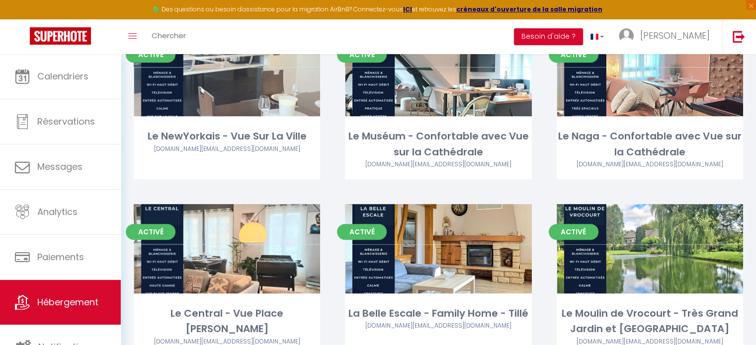
scroll to position [459, 0]
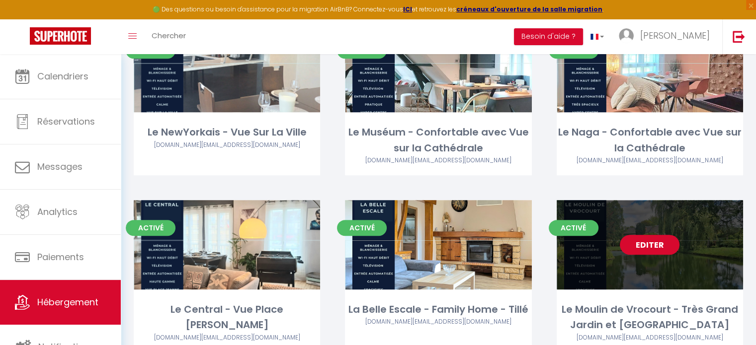
click at [649, 246] on link "Editer" at bounding box center [650, 245] width 60 height 20
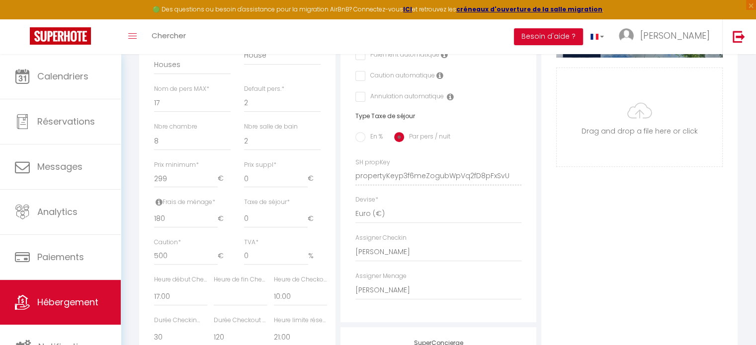
scroll to position [346, 0]
click at [399, 262] on select "- [PERSON_NAME] Placid MJC [PERSON_NAME] [PERSON_NAME] [PERSON_NAME] [PERSON_NA…" at bounding box center [438, 252] width 166 height 19
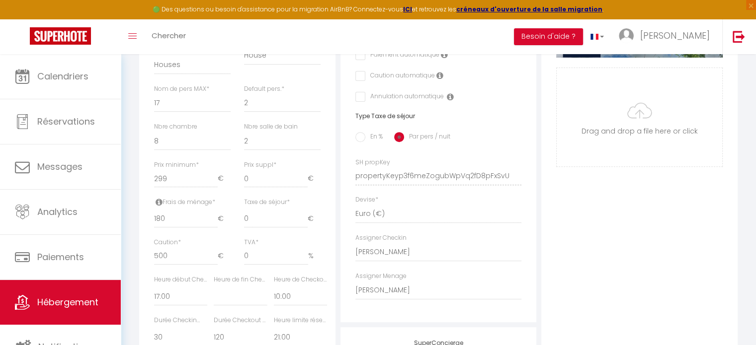
click at [609, 263] on div "Photo Photo Supprimer Drag and drop a file here or click Ooops, something wrong…" at bounding box center [639, 169] width 196 height 670
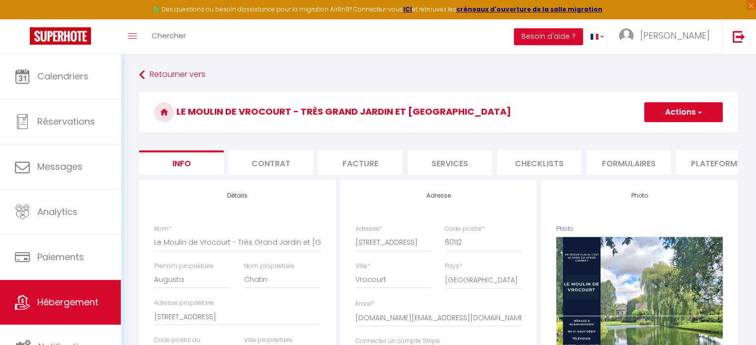
scroll to position [0, 296]
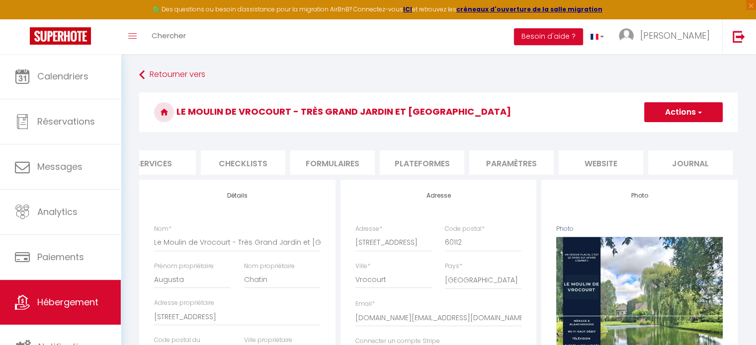
click at [622, 160] on li "website" at bounding box center [601, 163] width 84 height 24
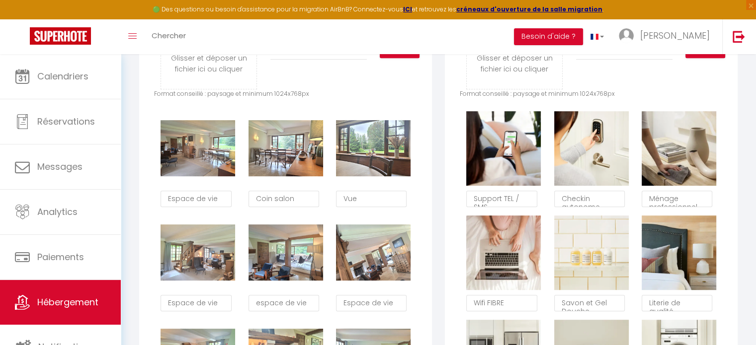
scroll to position [549, 0]
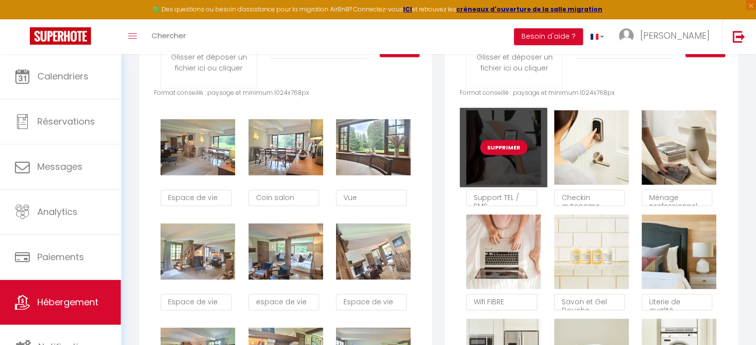
click at [504, 155] on button "Supprimer" at bounding box center [503, 147] width 47 height 15
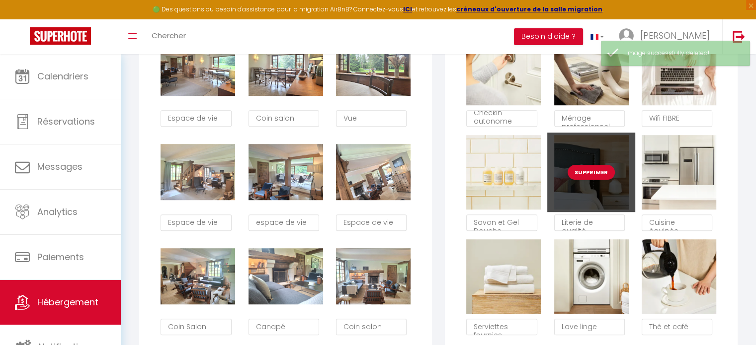
scroll to position [630, 0]
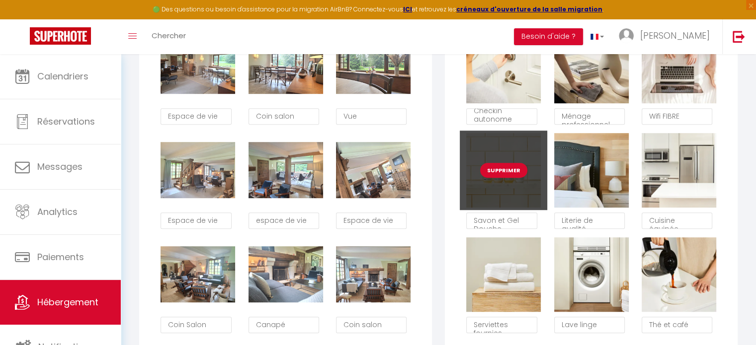
click at [494, 178] on button "Supprimer" at bounding box center [503, 170] width 47 height 15
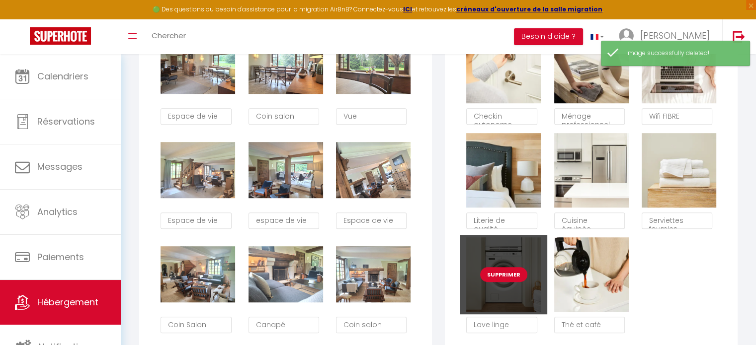
click at [504, 280] on button "Supprimer" at bounding box center [503, 274] width 47 height 15
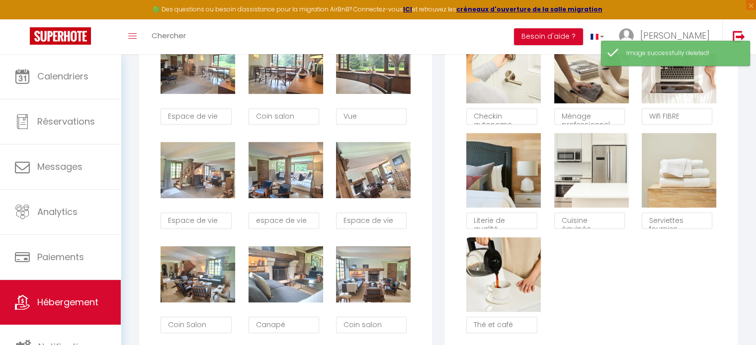
click at [630, 296] on div "Supprimer Checkin autonome Supprimer Ménage professionnel Supprimer Wifi FIBRE …" at bounding box center [591, 182] width 263 height 313
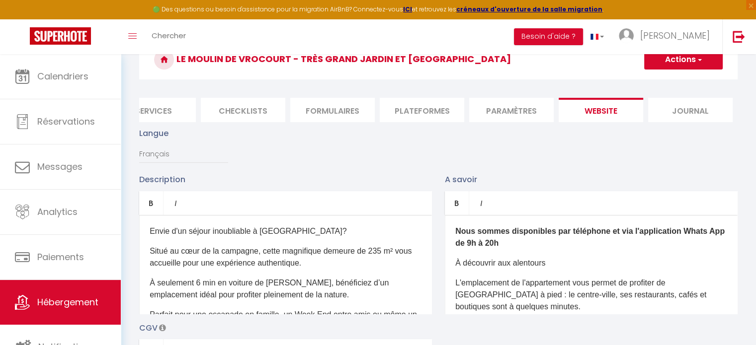
scroll to position [0, 0]
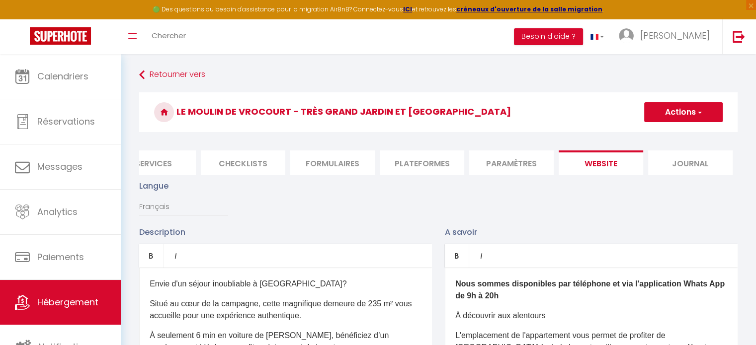
drag, startPoint x: 673, startPoint y: 125, endPoint x: 680, endPoint y: 113, distance: 13.6
click at [680, 113] on div "Le Moulin de Vrocourt - Très Grand Jardin et [GEOGRAPHIC_DATA] Actions Enregist…" at bounding box center [438, 114] width 598 height 45
click at [680, 113] on button "Actions" at bounding box center [683, 112] width 79 height 20
click at [664, 131] on input "Enregistrer" at bounding box center [671, 134] width 37 height 10
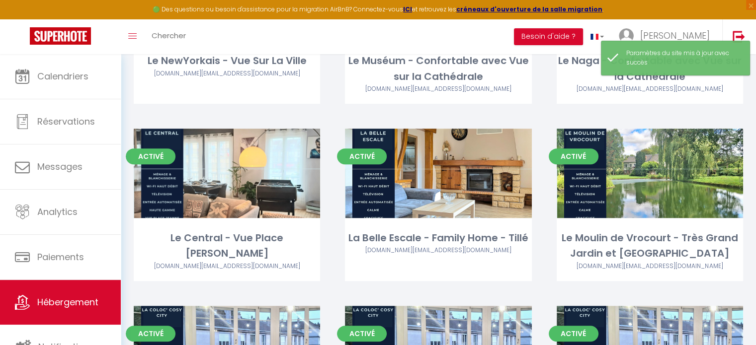
scroll to position [531, 0]
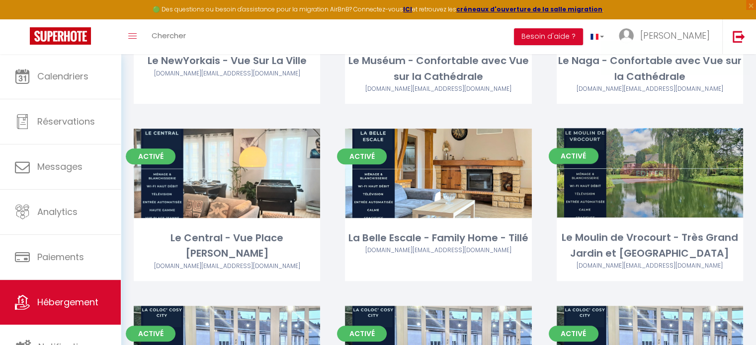
click at [661, 166] on link "Editer" at bounding box center [650, 173] width 60 height 20
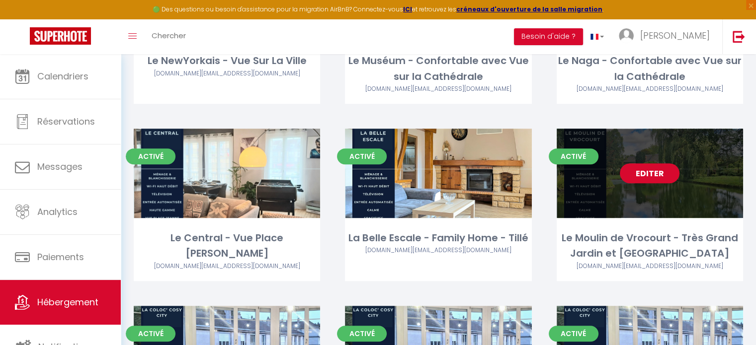
click at [650, 174] on link "Editer" at bounding box center [650, 173] width 60 height 20
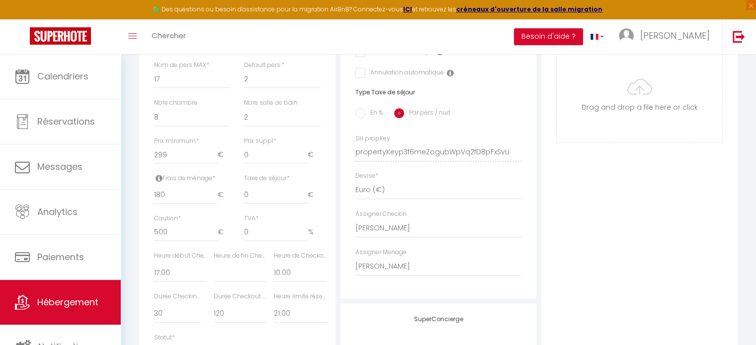
scroll to position [370, 0]
click at [270, 199] on input "0" at bounding box center [276, 195] width 64 height 18
click at [362, 118] on input "En %" at bounding box center [360, 113] width 10 height 10
click at [227, 204] on input "0" at bounding box center [237, 195] width 47 height 18
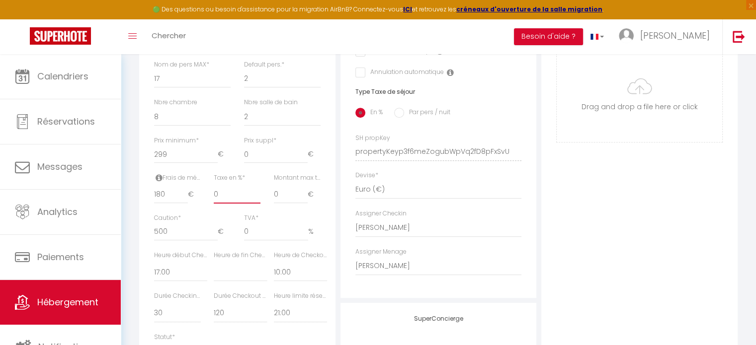
click at [227, 204] on input "0" at bounding box center [237, 195] width 47 height 18
click at [287, 202] on input "0" at bounding box center [291, 195] width 34 height 18
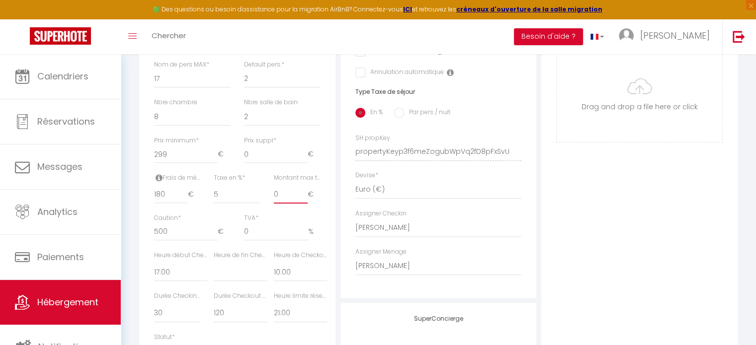
click at [287, 202] on input "0" at bounding box center [291, 195] width 34 height 18
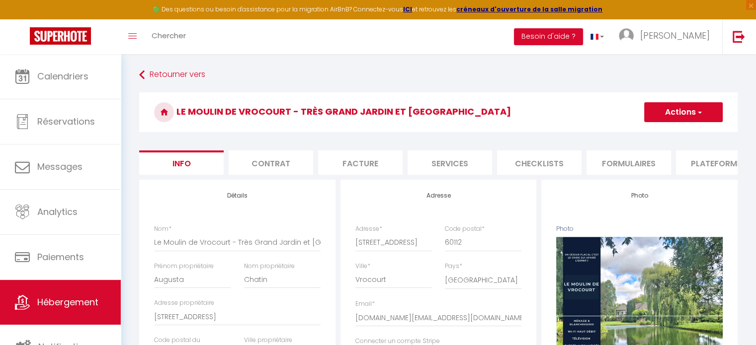
click at [674, 115] on button "Actions" at bounding box center [683, 112] width 79 height 20
click at [649, 133] on input "Enregistrer" at bounding box center [644, 134] width 37 height 10
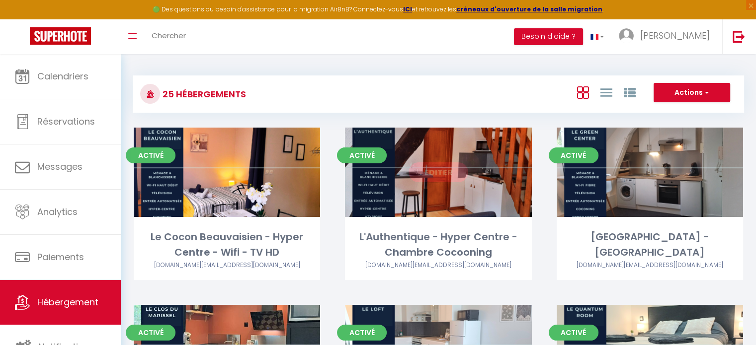
click at [444, 172] on link "Editer" at bounding box center [438, 172] width 60 height 20
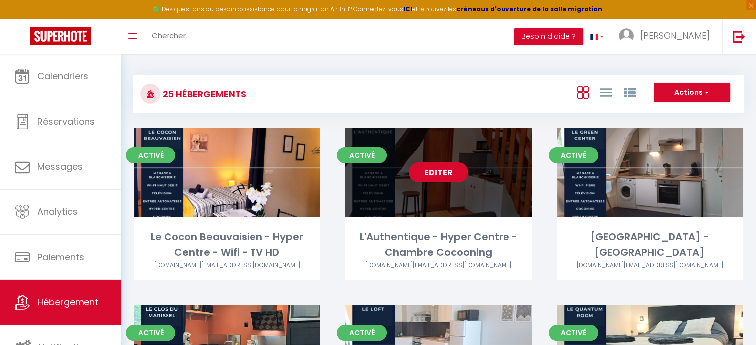
click at [444, 172] on link "Editer" at bounding box center [438, 172] width 60 height 20
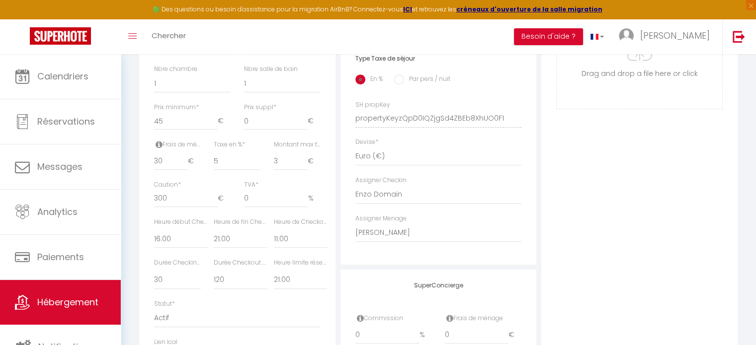
scroll to position [404, 0]
click at [293, 169] on input "3" at bounding box center [291, 161] width 34 height 18
click at [535, 164] on div "Adresse Adresse * [STREET_ADDRESS] [GEOGRAPHIC_DATA] [GEOGRAPHIC_DATA] [GEOGRAP…" at bounding box center [438, 19] width 196 height 488
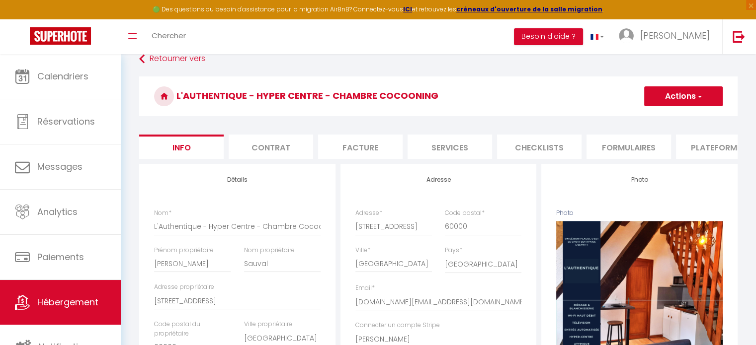
scroll to position [7, 0]
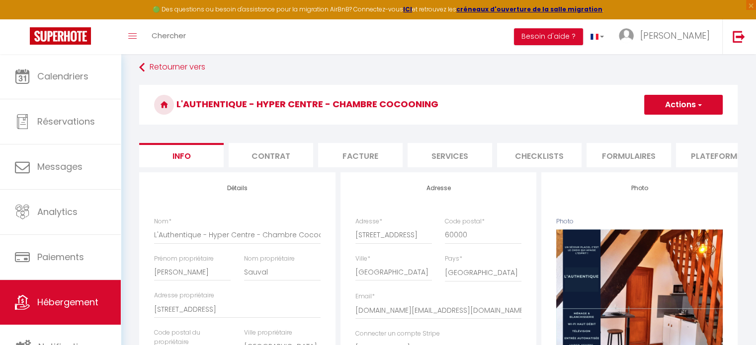
click at [676, 106] on button "Actions" at bounding box center [683, 105] width 79 height 20
click at [641, 126] on input "Enregistrer" at bounding box center [644, 127] width 37 height 10
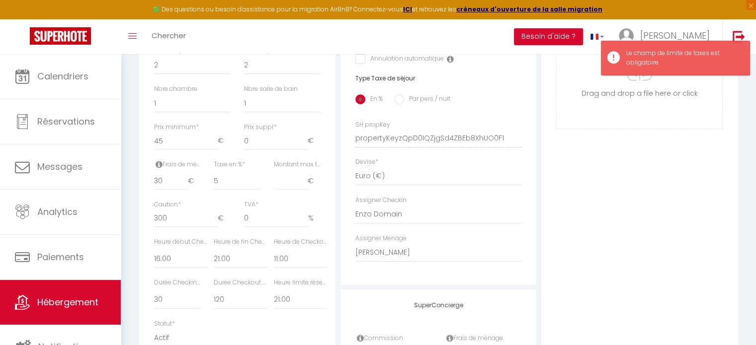
scroll to position [382, 0]
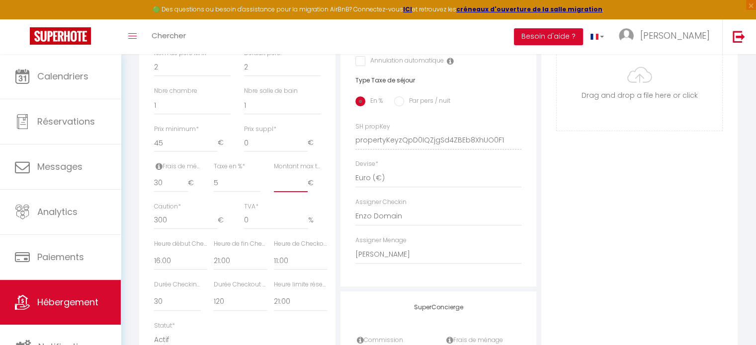
click at [293, 189] on input "Montant max taxe séjour *" at bounding box center [291, 183] width 34 height 18
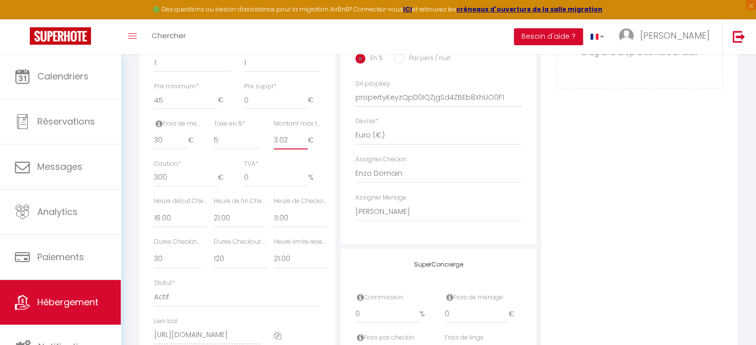
scroll to position [425, 0]
click at [670, 161] on div "Photo Photo Supprimer Drag and drop a file here or click Ooops, something wrong…" at bounding box center [639, 90] width 196 height 670
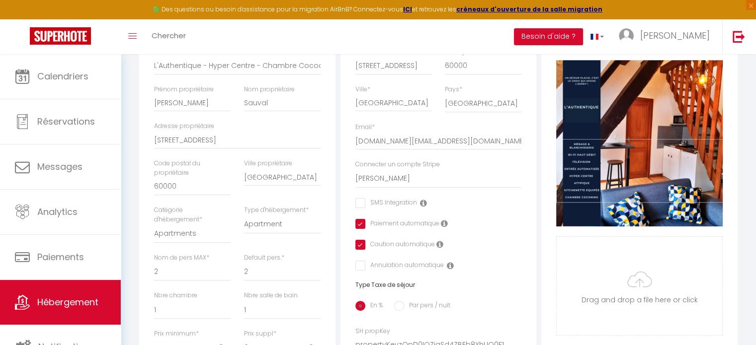
scroll to position [0, 0]
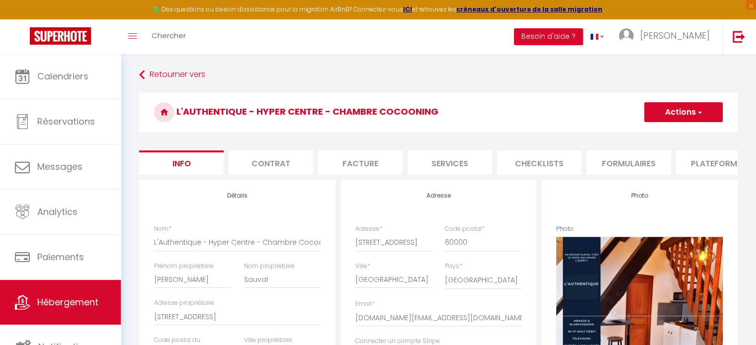
click at [676, 117] on button "Actions" at bounding box center [683, 112] width 79 height 20
click at [649, 131] on input "Enregistrer" at bounding box center [644, 134] width 37 height 10
